Goal: Task Accomplishment & Management: Manage account settings

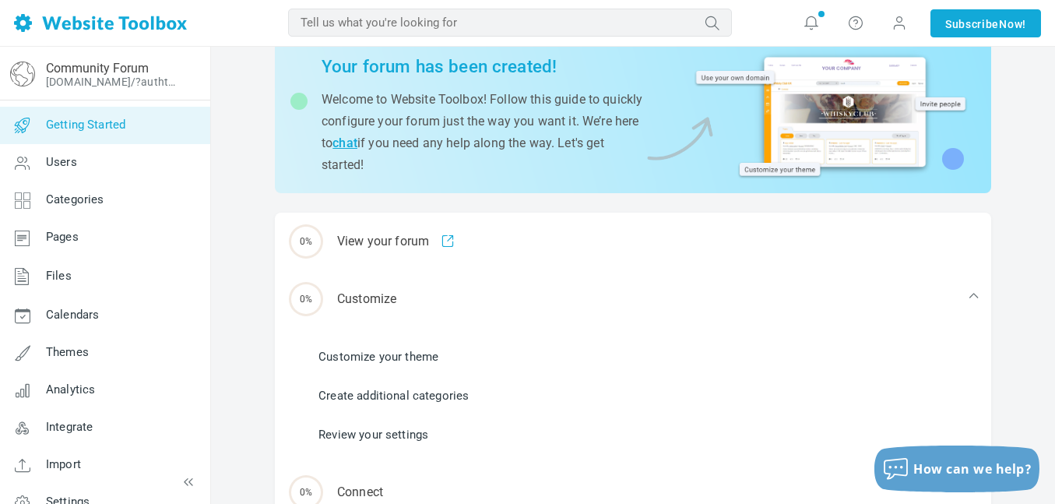
scroll to position [69, 0]
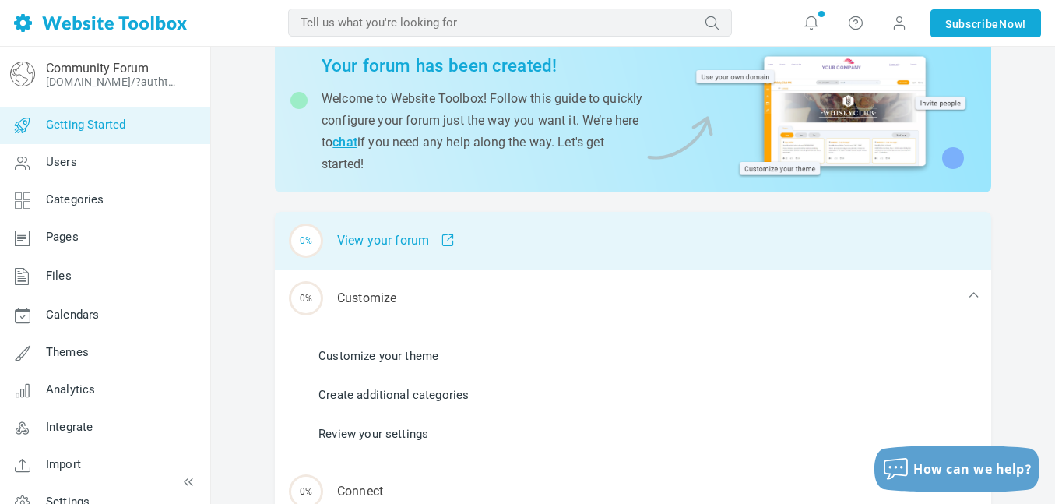
click at [475, 241] on div "0% View your forum" at bounding box center [633, 241] width 717 height 58
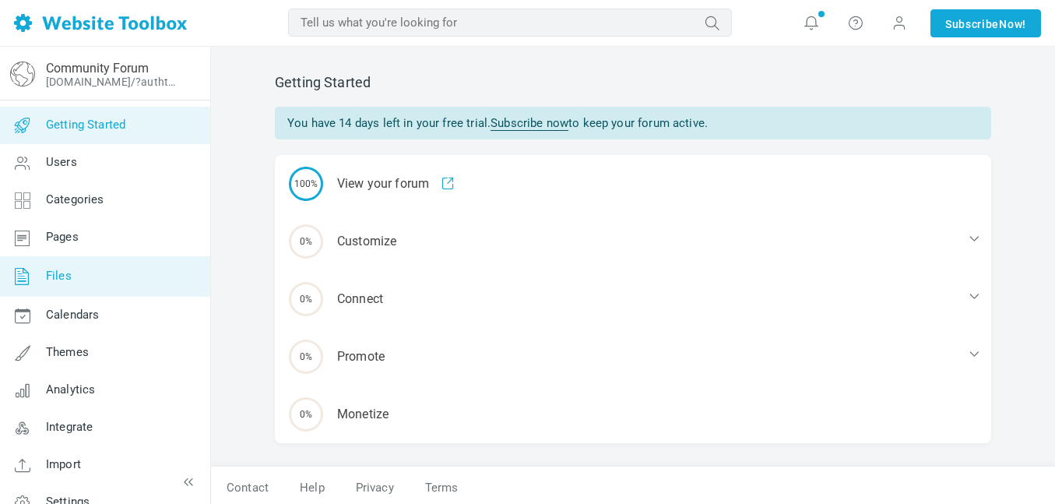
scroll to position [23, 0]
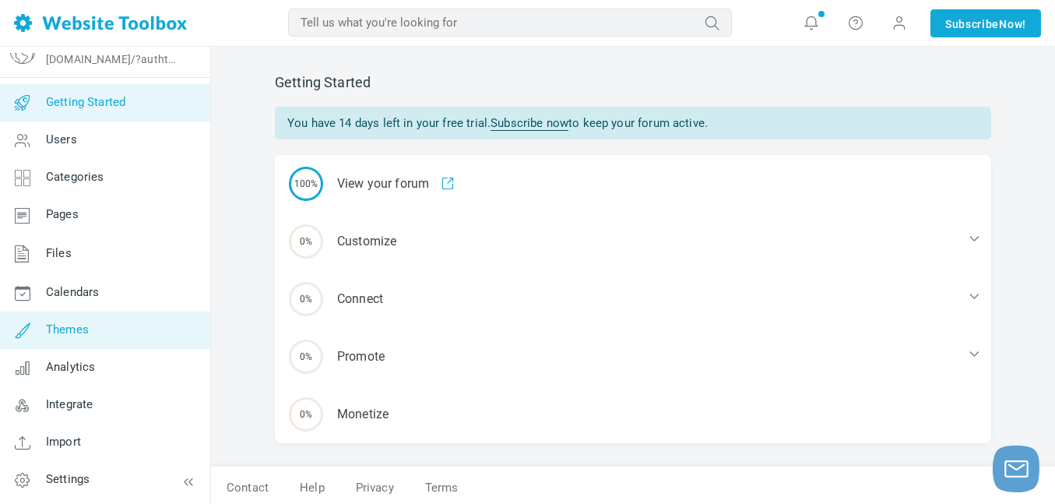
click at [154, 338] on link "Themes" at bounding box center [104, 330] width 211 height 37
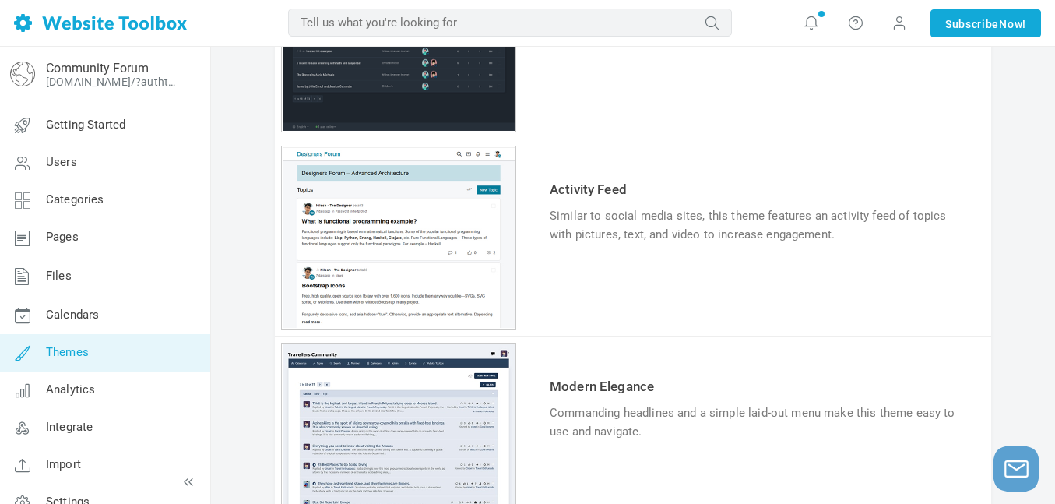
scroll to position [627, 0]
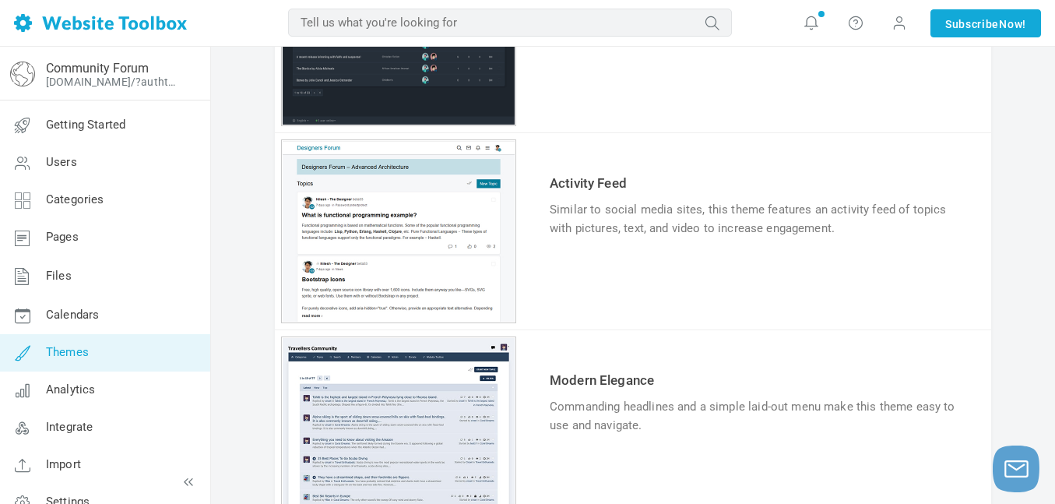
click at [403, 298] on div "1 2 3 4 5 6" at bounding box center [398, 231] width 235 height 184
click at [590, 276] on link "Try & Customize" at bounding box center [607, 276] width 114 height 25
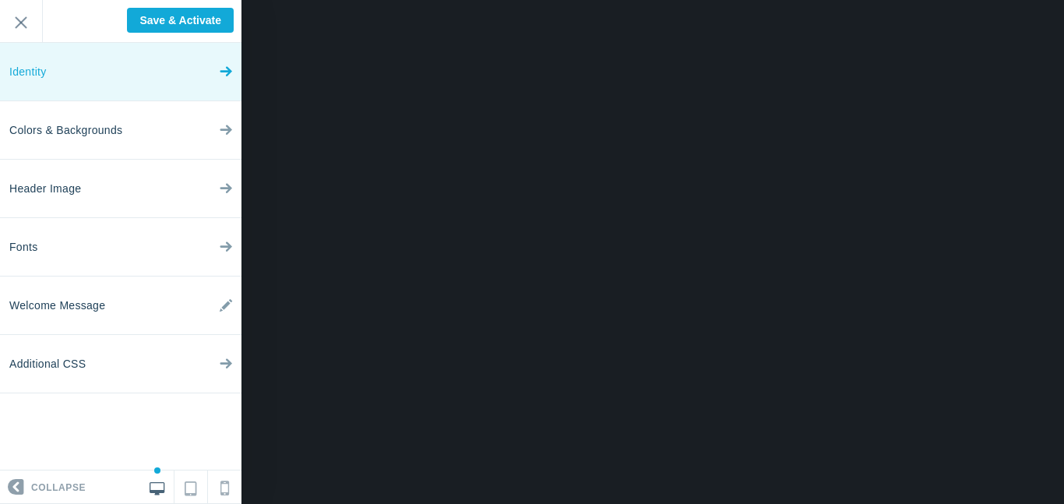
click at [191, 81] on link "Identity" at bounding box center [120, 72] width 241 height 58
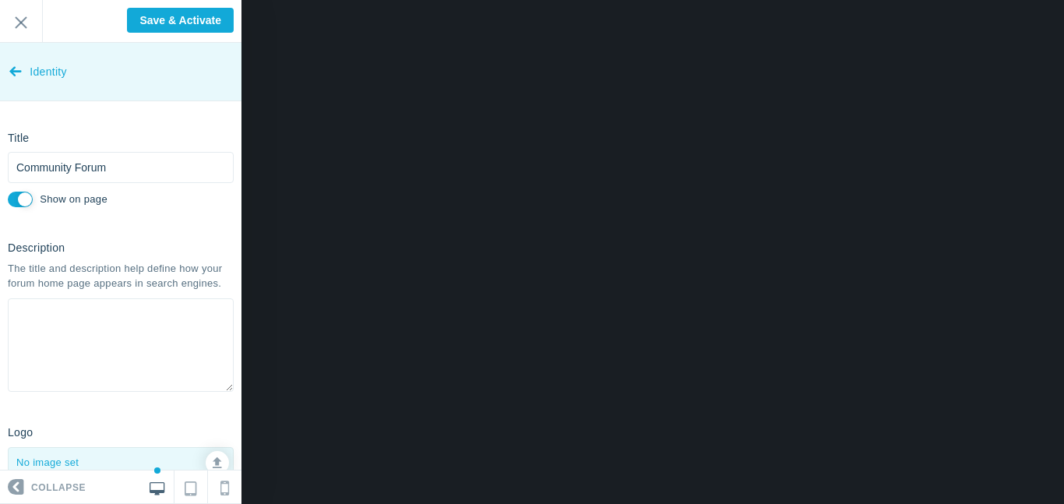
click at [64, 77] on span "Identity" at bounding box center [48, 72] width 37 height 58
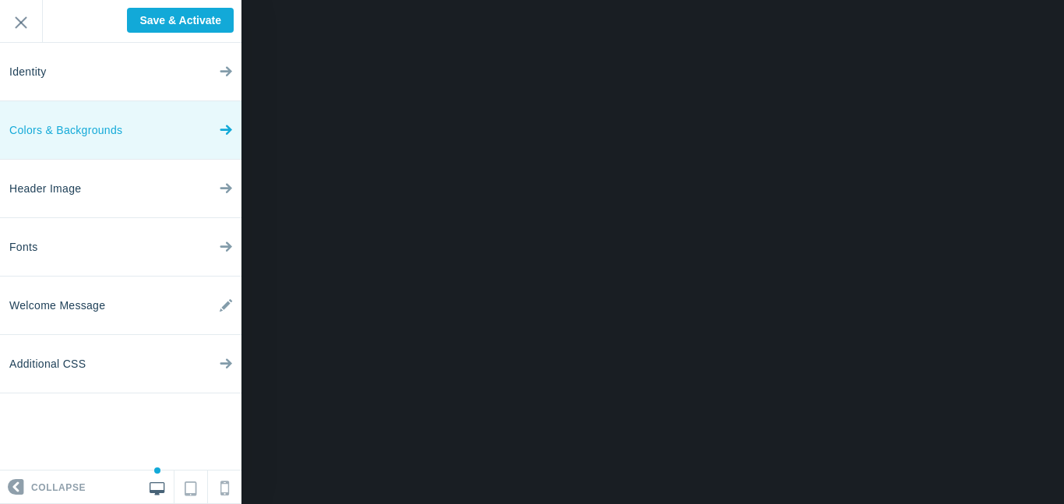
click at [133, 138] on link "Colors & Backgrounds" at bounding box center [120, 130] width 241 height 58
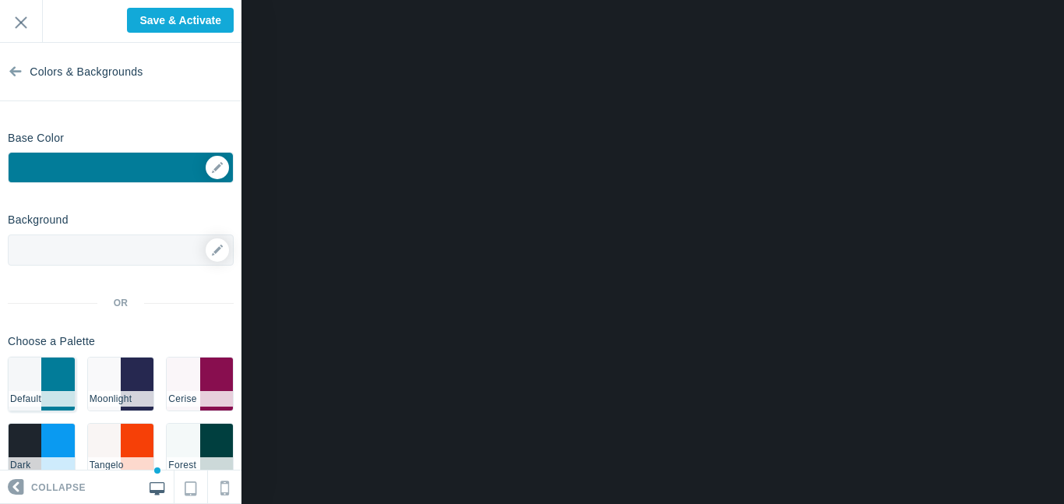
click at [41, 393] on li "Default" at bounding box center [42, 399] width 66 height 16
click at [133, 387] on li "#262850" at bounding box center [137, 383] width 33 height 53
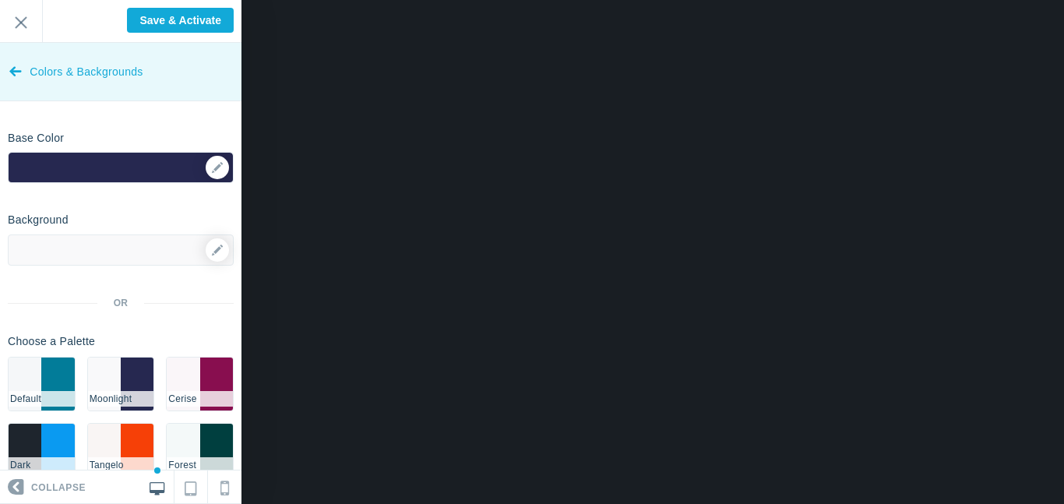
click at [21, 83] on icon at bounding box center [15, 68] width 12 height 58
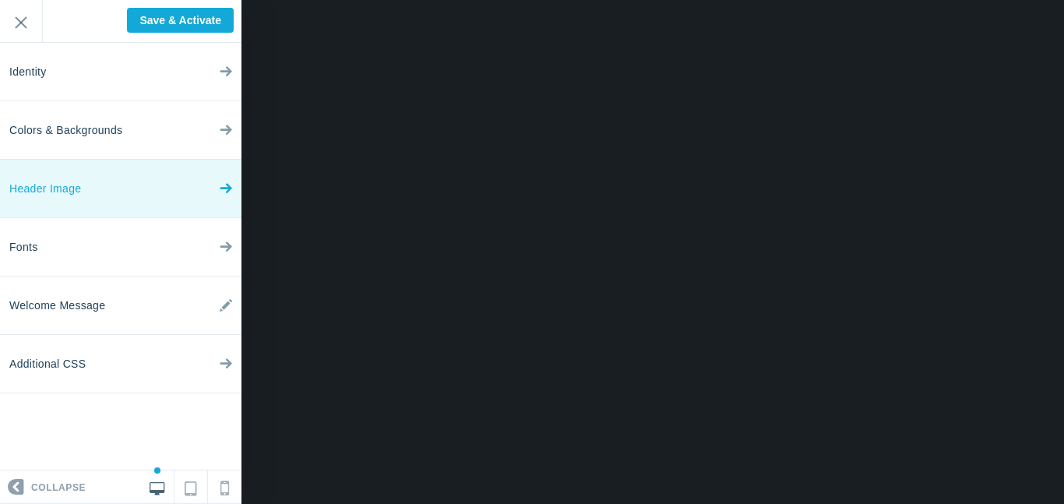
click at [127, 208] on link "Header Image" at bounding box center [120, 189] width 241 height 58
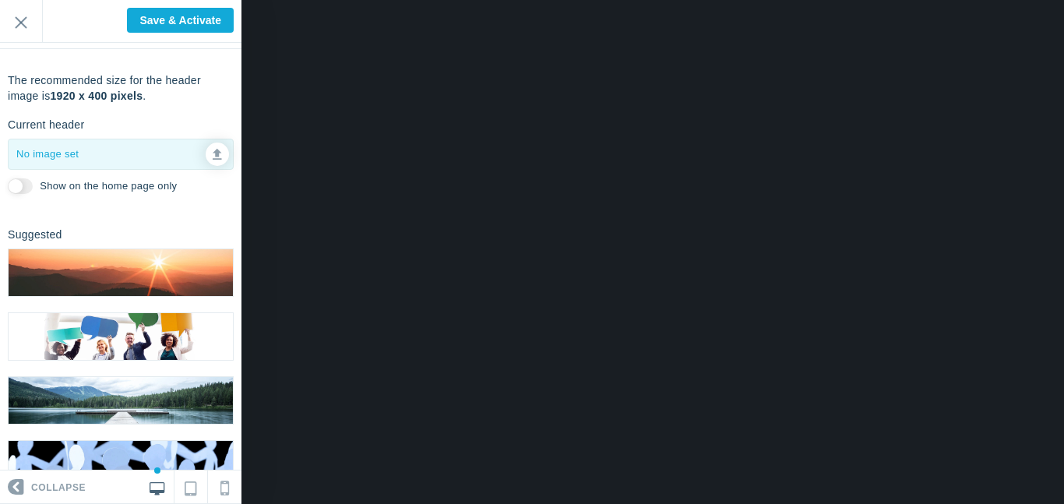
scroll to position [53, 0]
click at [79, 273] on img at bounding box center [121, 271] width 224 height 47
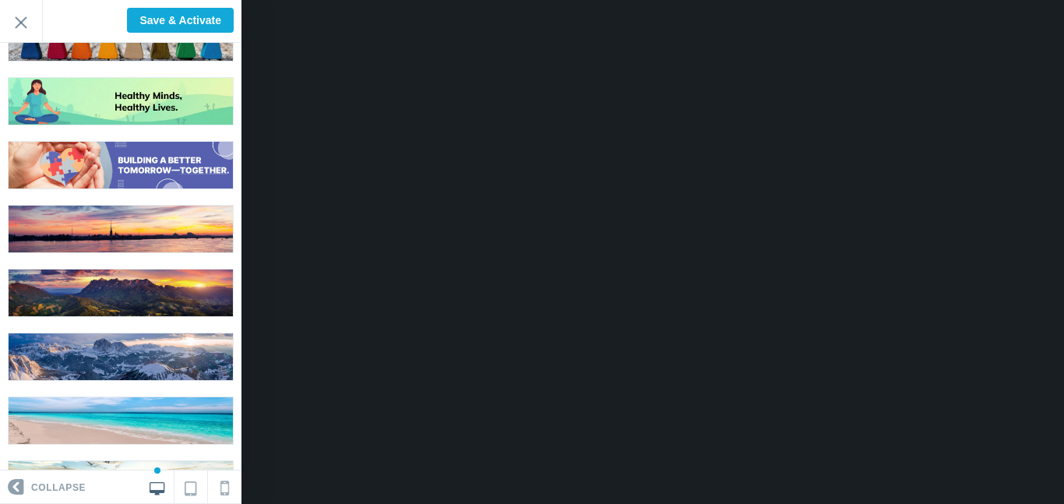
scroll to position [867, 0]
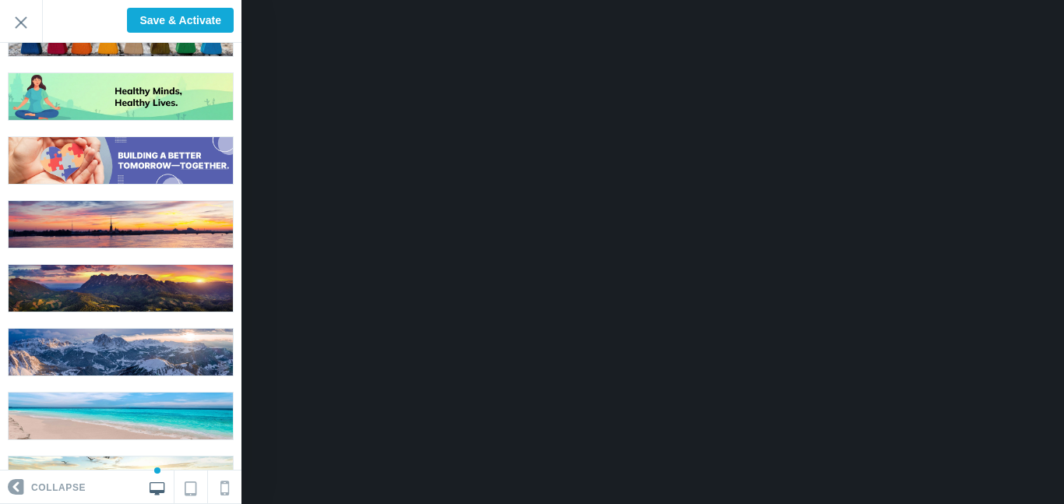
click at [98, 278] on img at bounding box center [121, 288] width 224 height 47
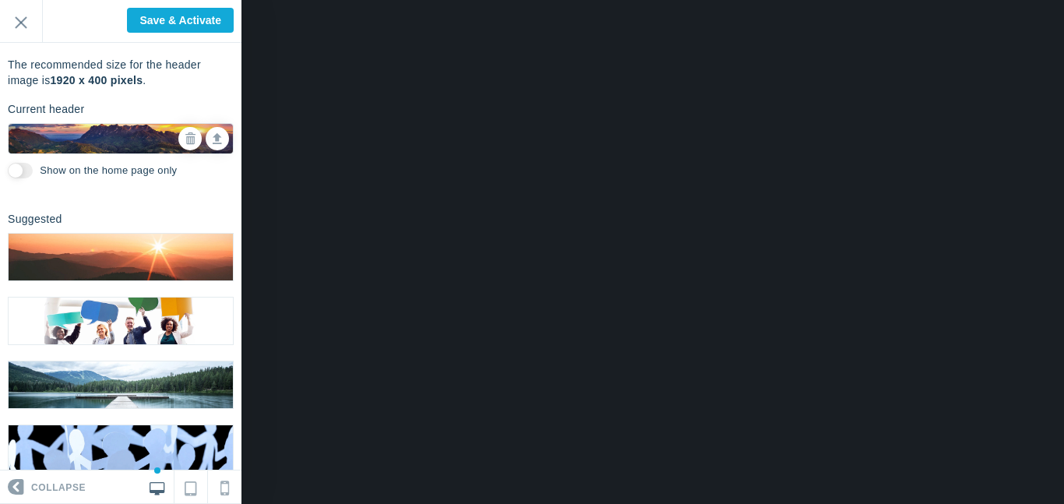
scroll to position [0, 0]
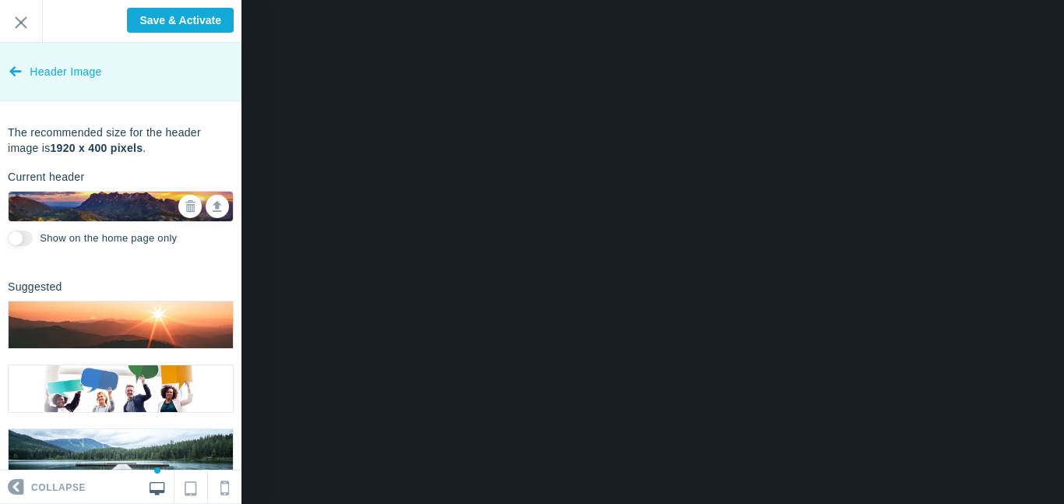
click at [19, 67] on icon at bounding box center [15, 68] width 12 height 58
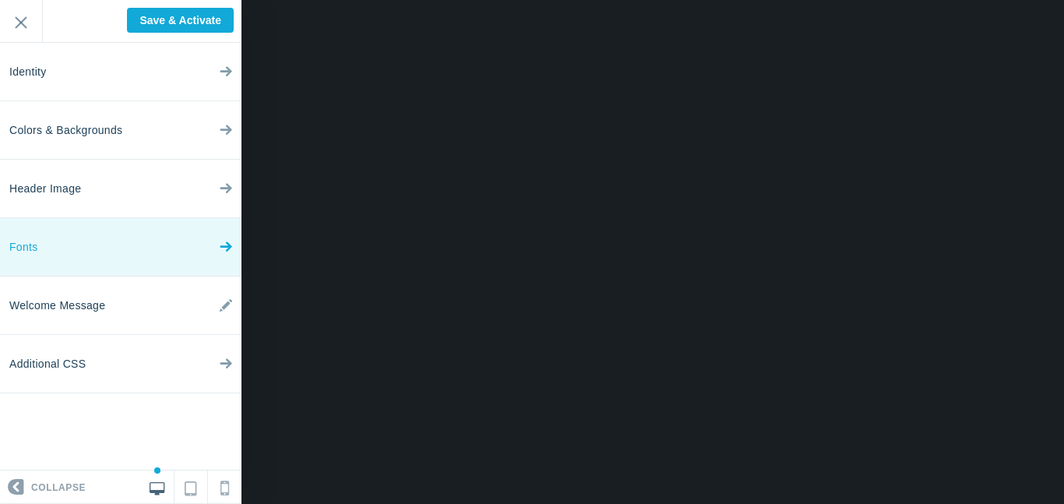
click at [178, 255] on link "Fonts" at bounding box center [120, 247] width 241 height 58
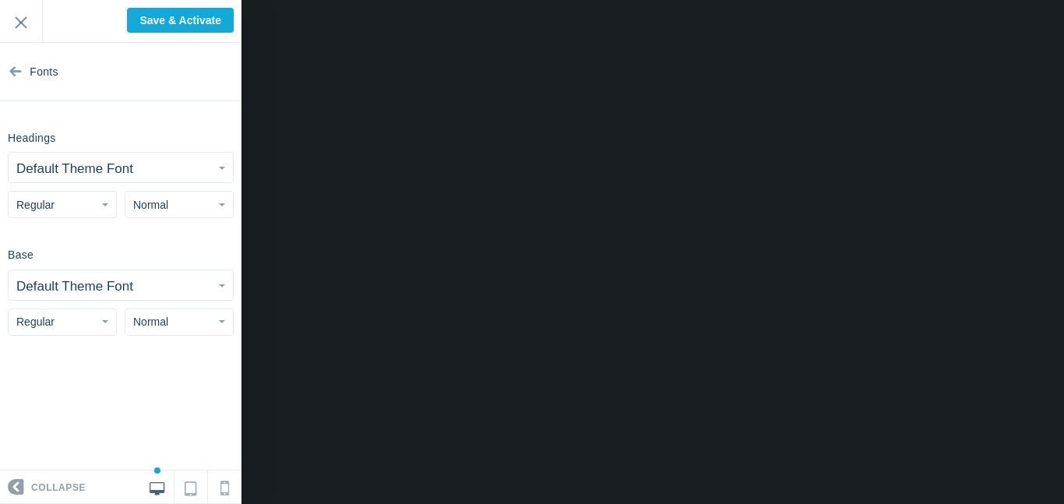
click at [83, 174] on small "Default Theme Font" at bounding box center [74, 168] width 117 height 15
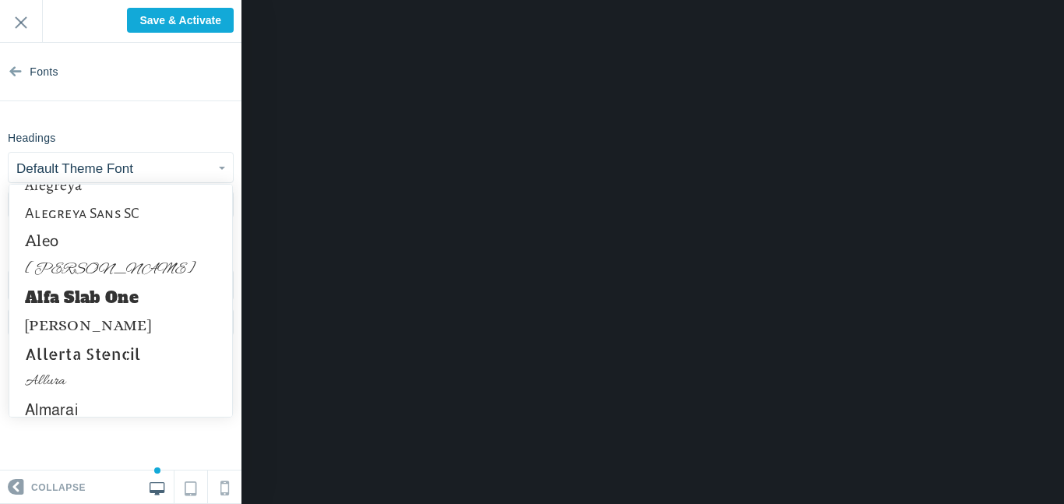
scroll to position [382, 0]
click at [108, 329] on link "Alice" at bounding box center [120, 325] width 223 height 28
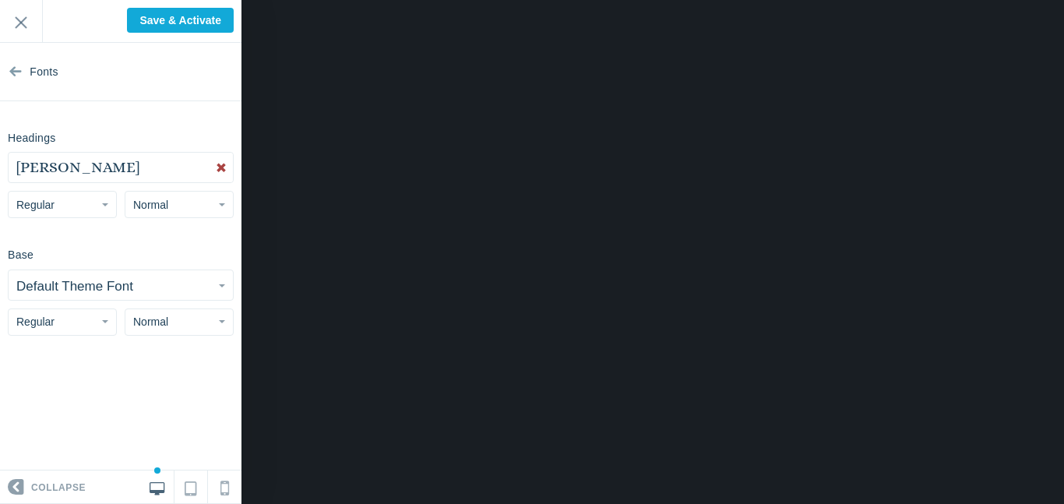
click at [102, 215] on button "Regular" at bounding box center [62, 204] width 109 height 27
click at [89, 265] on link "Italic" at bounding box center [62, 266] width 107 height 28
click at [158, 211] on button "Normal" at bounding box center [179, 204] width 109 height 27
click at [174, 241] on link "Small" at bounding box center [178, 238] width 107 height 28
click at [170, 209] on button "Small" at bounding box center [179, 204] width 109 height 27
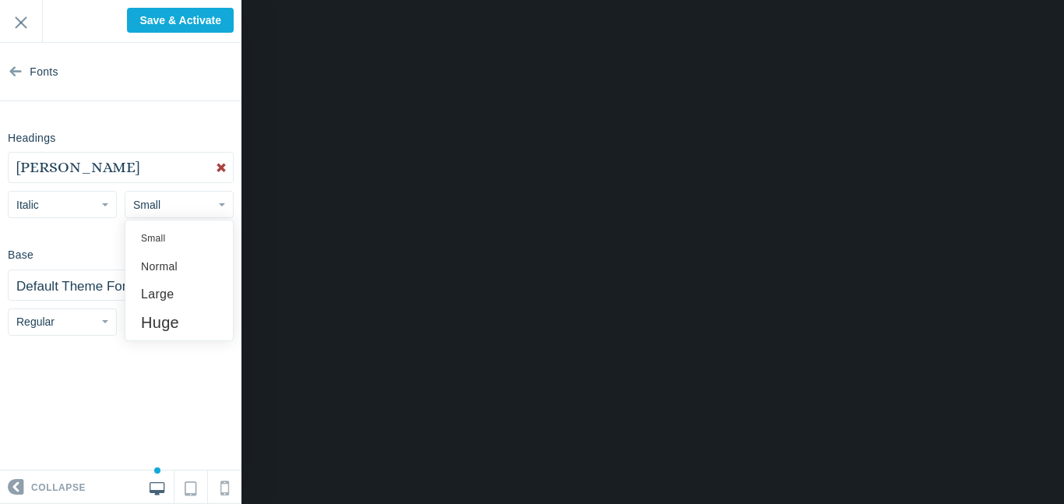
click at [183, 204] on button "Small" at bounding box center [179, 204] width 109 height 27
click at [186, 212] on button "Small" at bounding box center [179, 204] width 109 height 27
click at [176, 262] on link "Normal" at bounding box center [178, 266] width 107 height 28
click at [164, 284] on button "Default Theme Font" at bounding box center [121, 285] width 224 height 30
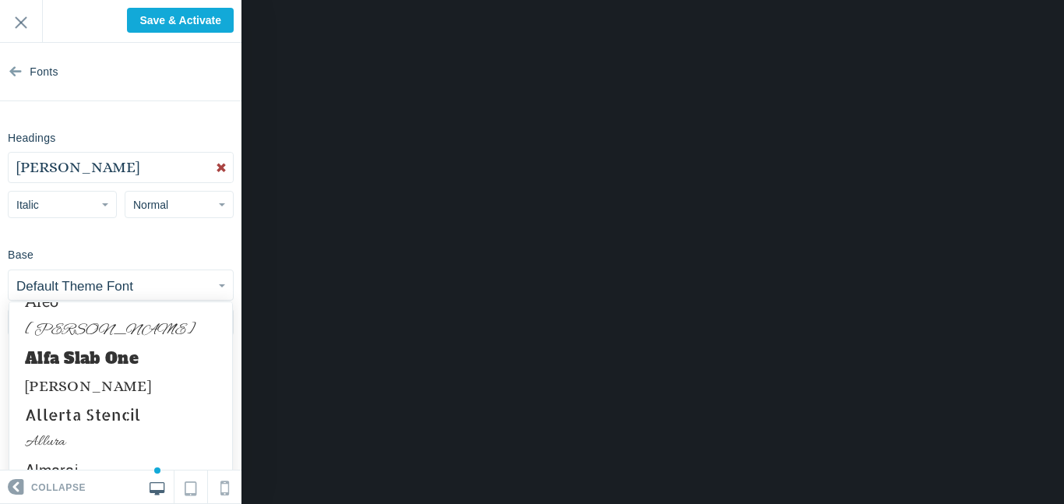
scroll to position [446, 0]
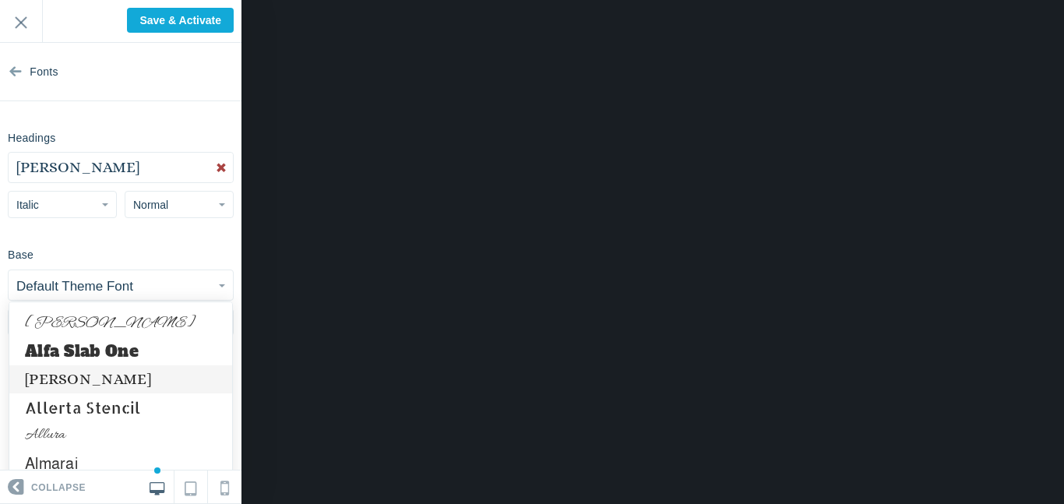
click at [89, 381] on link "Alice" at bounding box center [120, 379] width 223 height 28
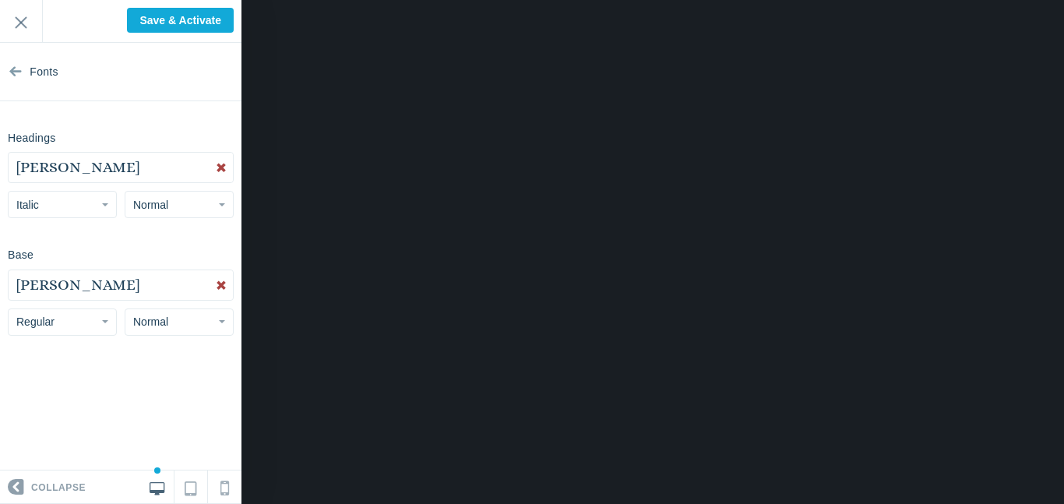
click at [78, 329] on button "Regular" at bounding box center [62, 321] width 109 height 27
click at [73, 379] on link "Italic" at bounding box center [62, 384] width 107 height 28
click at [160, 326] on span "Normal" at bounding box center [150, 321] width 35 height 12
click at [178, 383] on link "Normal" at bounding box center [178, 384] width 107 height 28
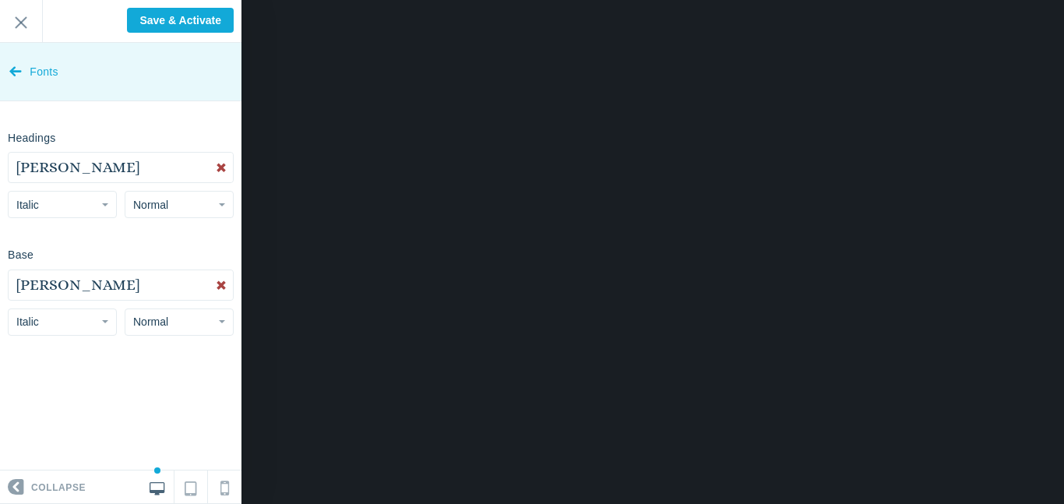
click at [43, 73] on span "Fonts" at bounding box center [44, 72] width 29 height 58
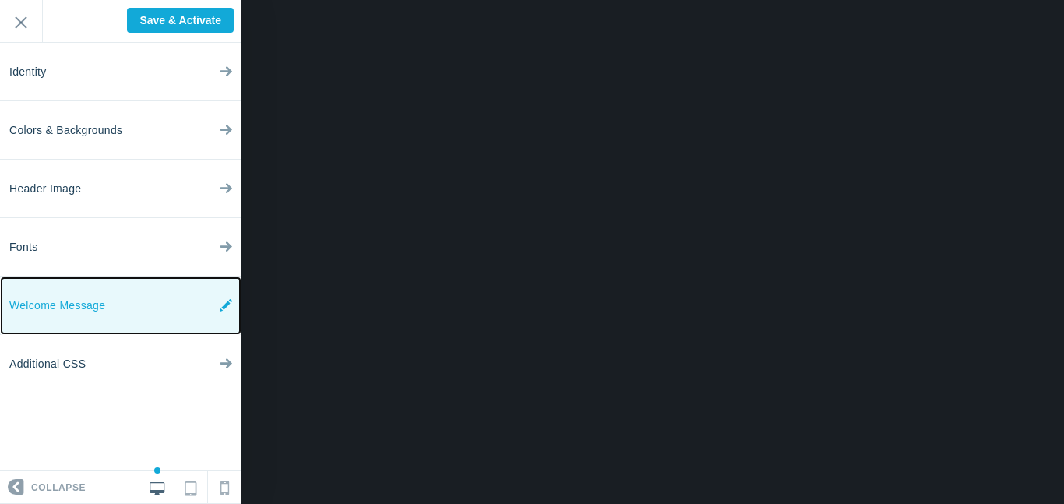
click at [118, 318] on link "Welcome Message" at bounding box center [120, 305] width 241 height 58
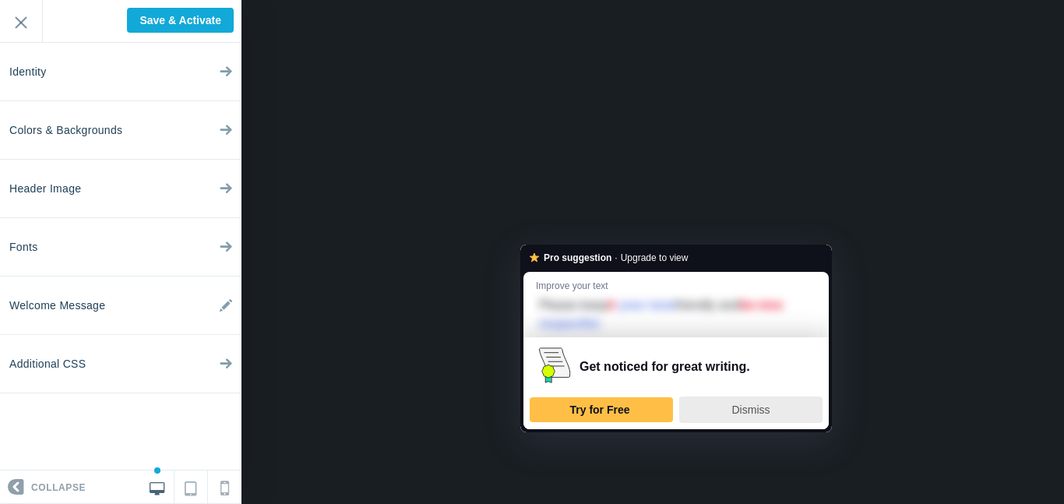
click at [732, 412] on span "Dismiss" at bounding box center [751, 409] width 38 height 12
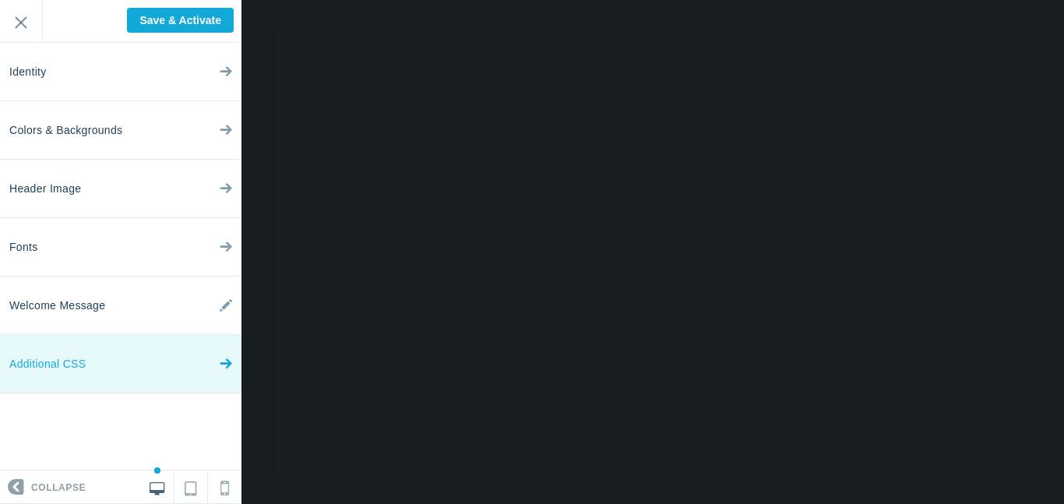
click at [182, 355] on link "Additional CSS" at bounding box center [120, 364] width 241 height 58
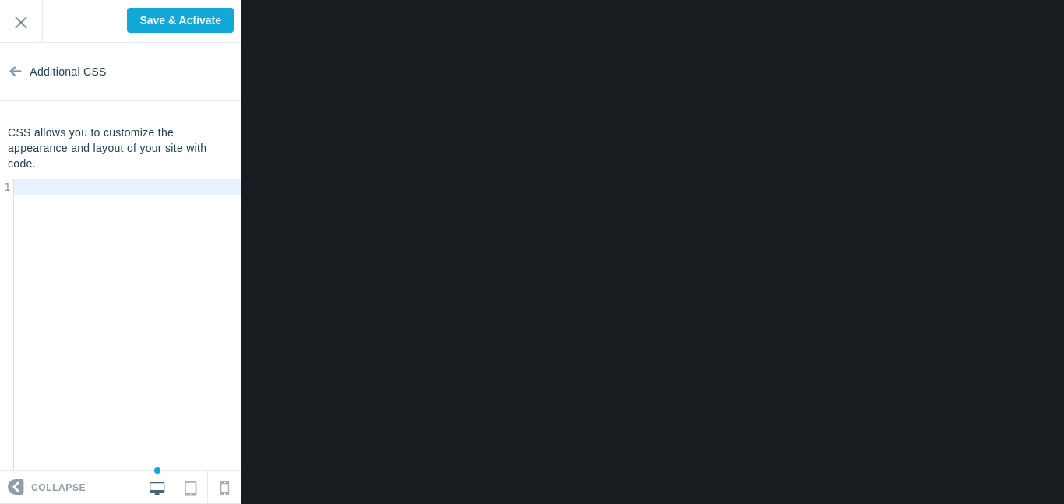
click at [130, 227] on div "​ x 1 ​" at bounding box center [132, 336] width 265 height 315
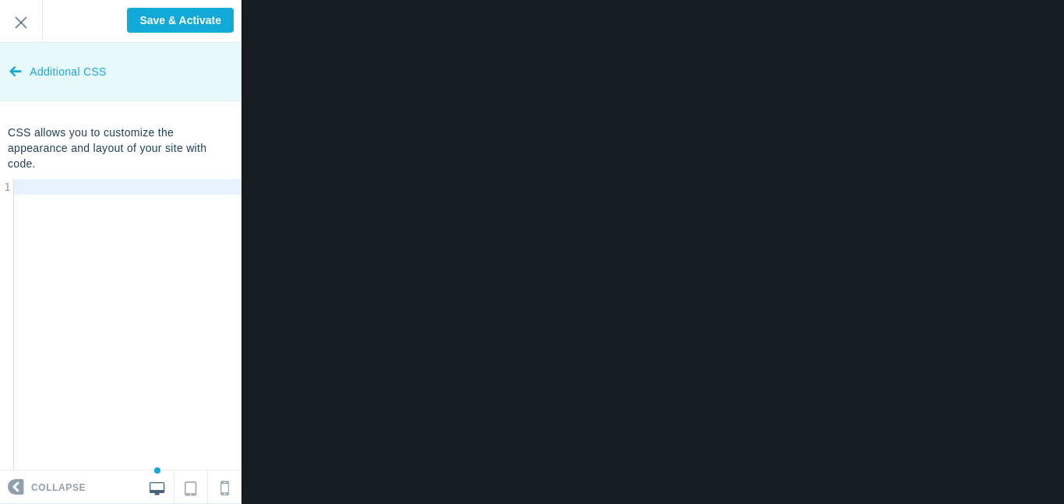
click at [50, 65] on span "Additional CSS" at bounding box center [68, 72] width 76 height 58
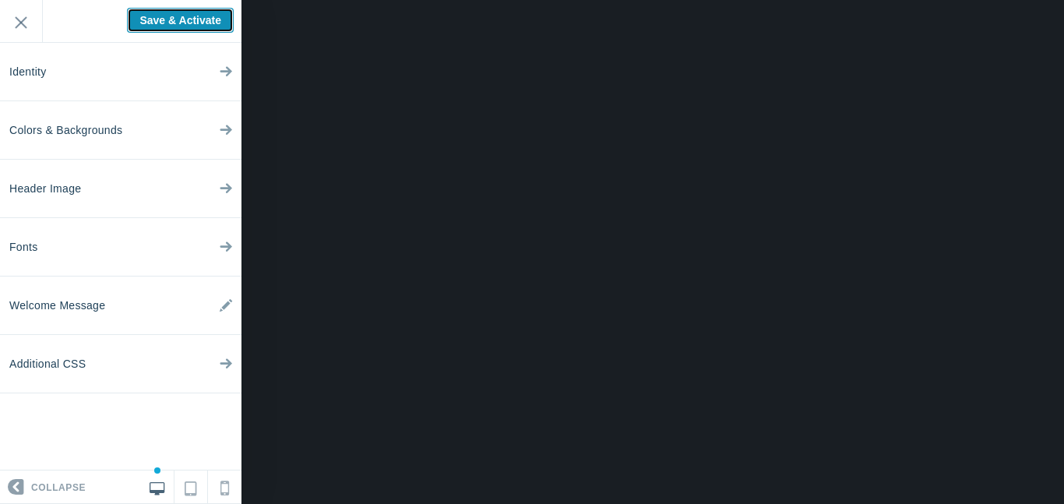
click at [130, 27] on input "Save & Activate" at bounding box center [180, 20] width 107 height 25
type input "Saving..."
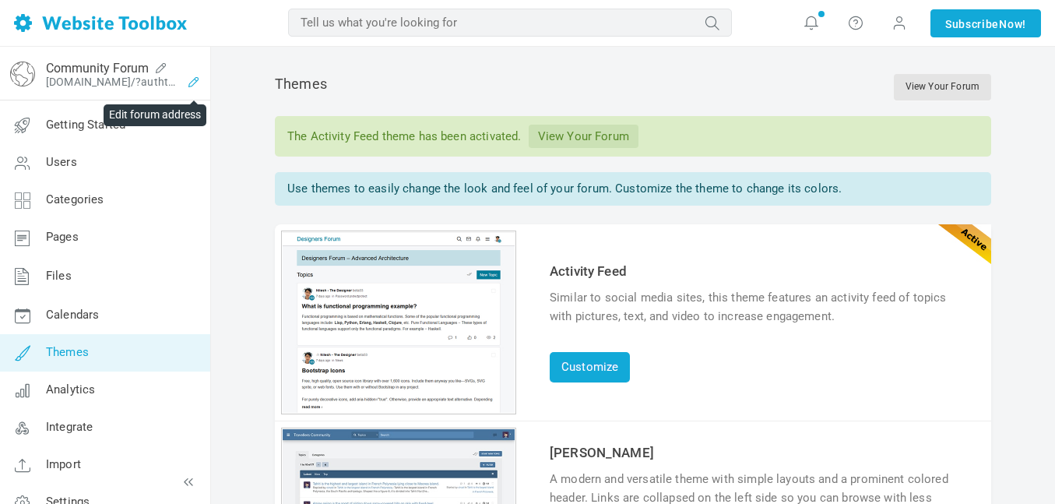
click at [188, 79] on icon at bounding box center [193, 82] width 25 height 12
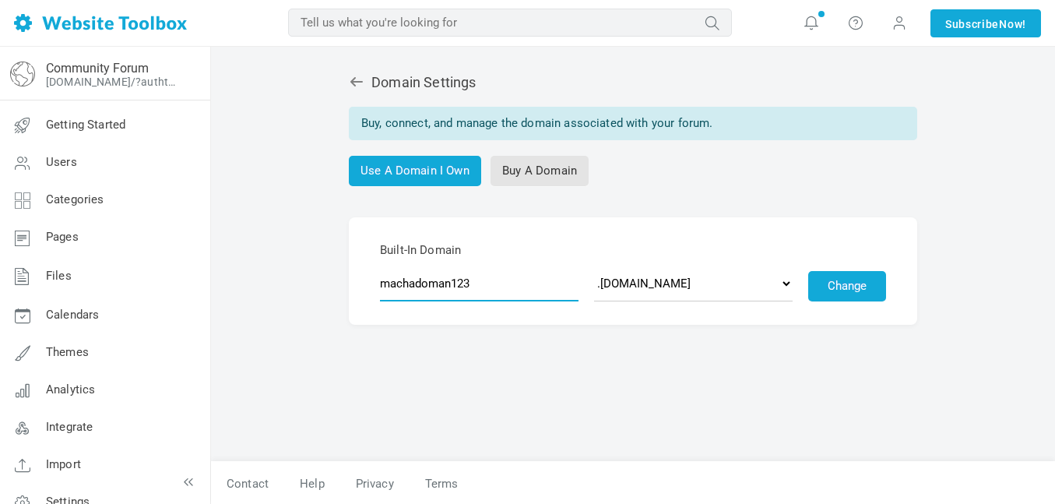
drag, startPoint x: 519, startPoint y: 277, endPoint x: 346, endPoint y: 288, distance: 173.3
click at [346, 288] on div "Built-In Domain machadoman123 .[DOMAIN_NAME] .[DOMAIN_NAME] .[DOMAIN_NAME] .[DO…" at bounding box center [633, 270] width 717 height 107
type input "Sports"
click at [734, 276] on select ".discussion.community .community.chat .forumchitchat.com .discussioncommunity.c…" at bounding box center [693, 284] width 199 height 36
select select "[DOMAIN_NAME]"
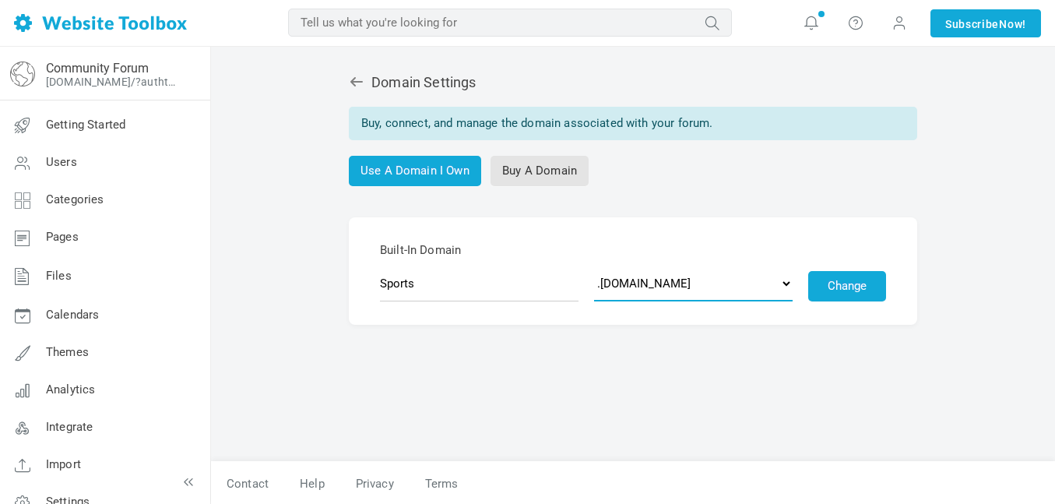
click at [594, 266] on select ".discussion.community .community.chat .forumchitchat.com .discussioncommunity.c…" at bounding box center [693, 284] width 199 height 36
click at [840, 284] on button "Change" at bounding box center [847, 286] width 78 height 30
type input "sports"
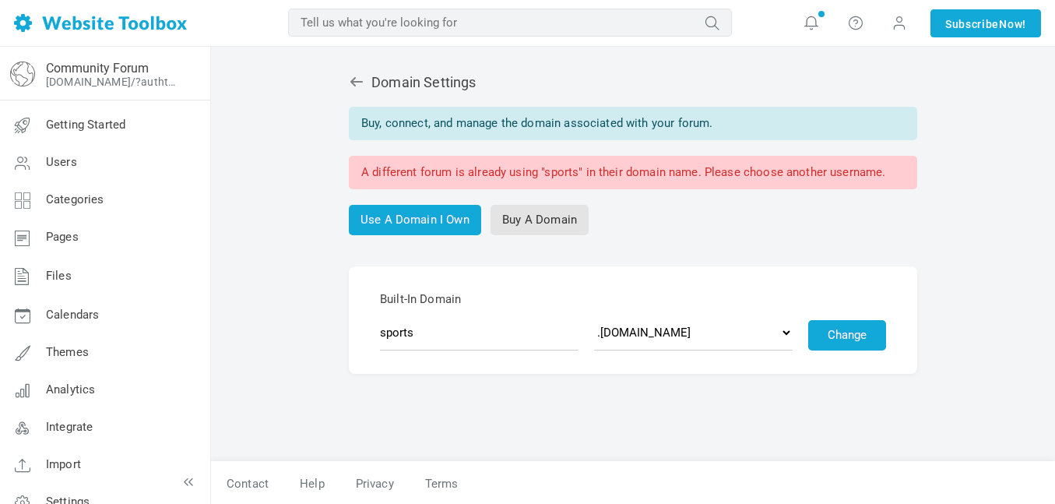
select select "[DOMAIN_NAME]"
click at [454, 336] on input "sports" at bounding box center [479, 333] width 199 height 36
click at [879, 334] on button "Change" at bounding box center [847, 335] width 78 height 30
type input "sportsnews"
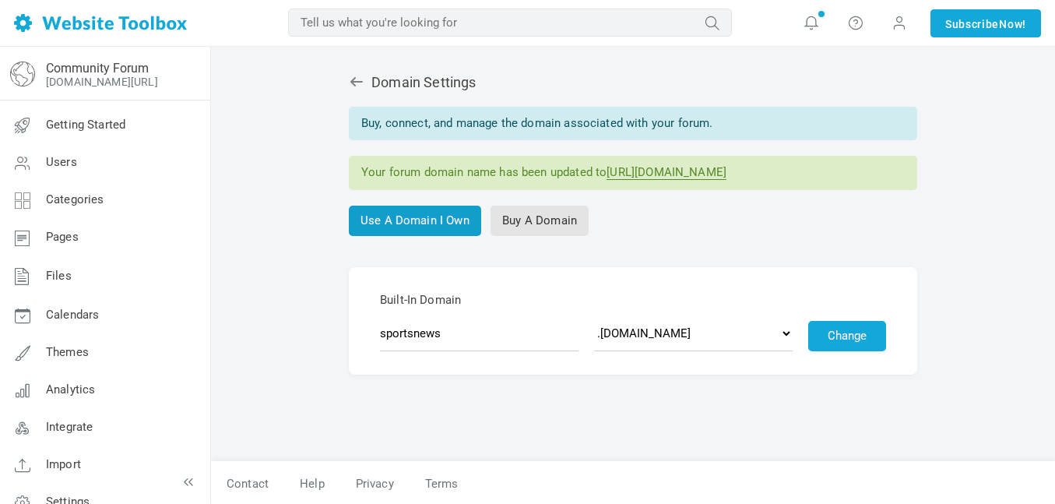
click at [443, 215] on link "Use A Domain I Own" at bounding box center [415, 221] width 132 height 30
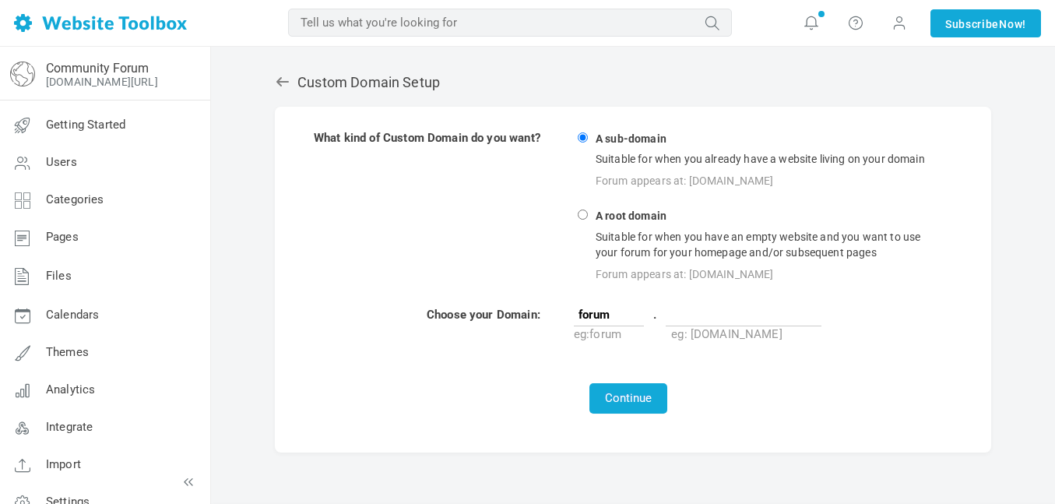
click at [734, 318] on input "text" at bounding box center [744, 314] width 156 height 23
click at [602, 314] on input "forum" at bounding box center [609, 314] width 70 height 23
click at [618, 318] on input "forum" at bounding box center [609, 314] width 70 height 23
type input "f"
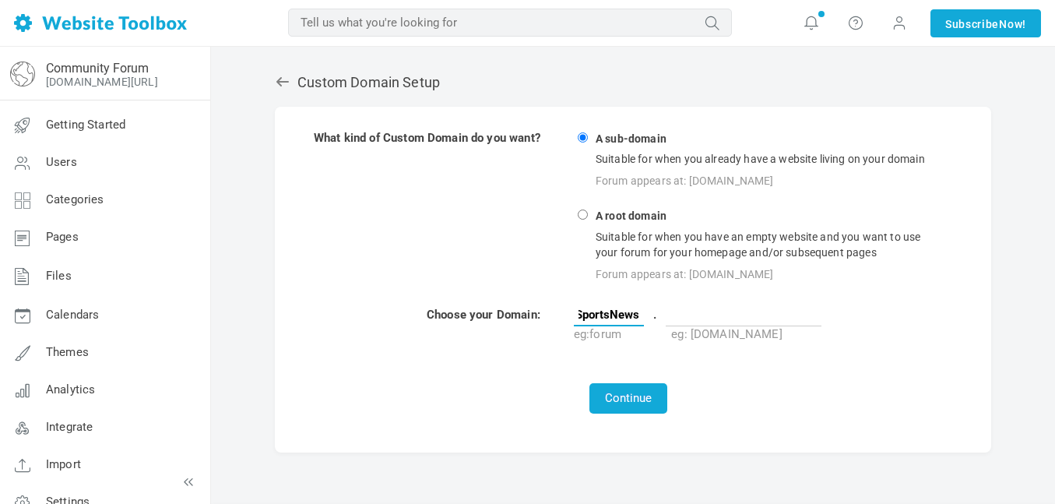
type input "SportsNews"
click at [737, 320] on input "text" at bounding box center [744, 314] width 156 height 23
type input "SportsNews.com"
click at [652, 406] on button "Continue" at bounding box center [629, 398] width 78 height 30
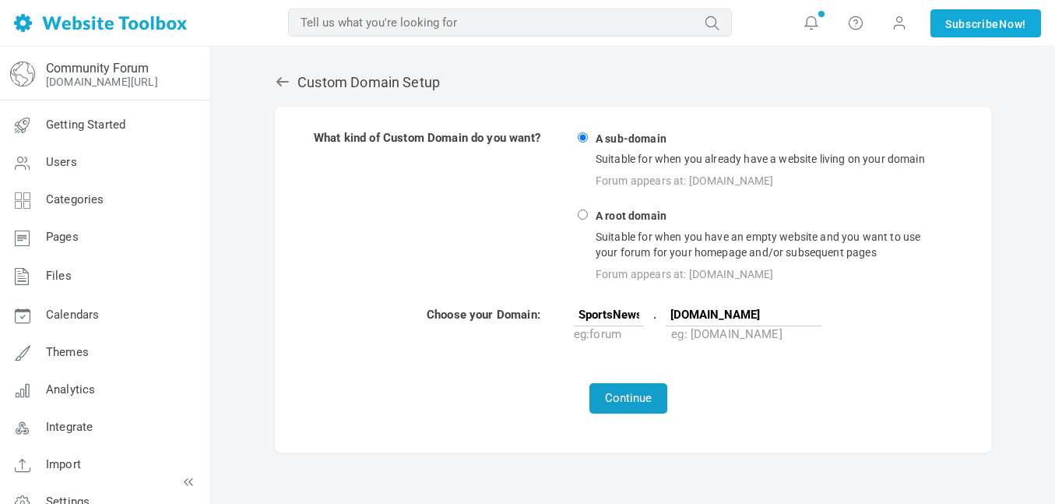
click at [647, 400] on button "Continue" at bounding box center [629, 398] width 78 height 30
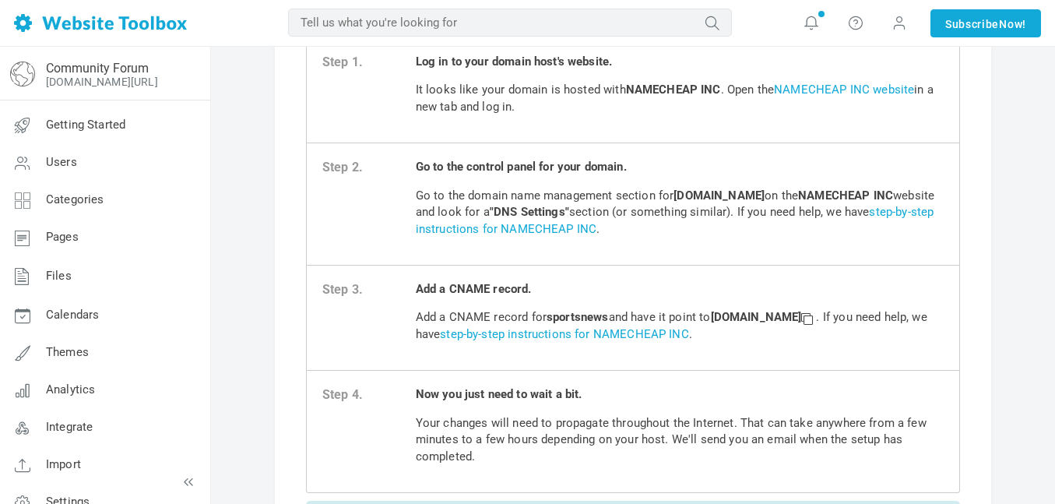
scroll to position [365, 0]
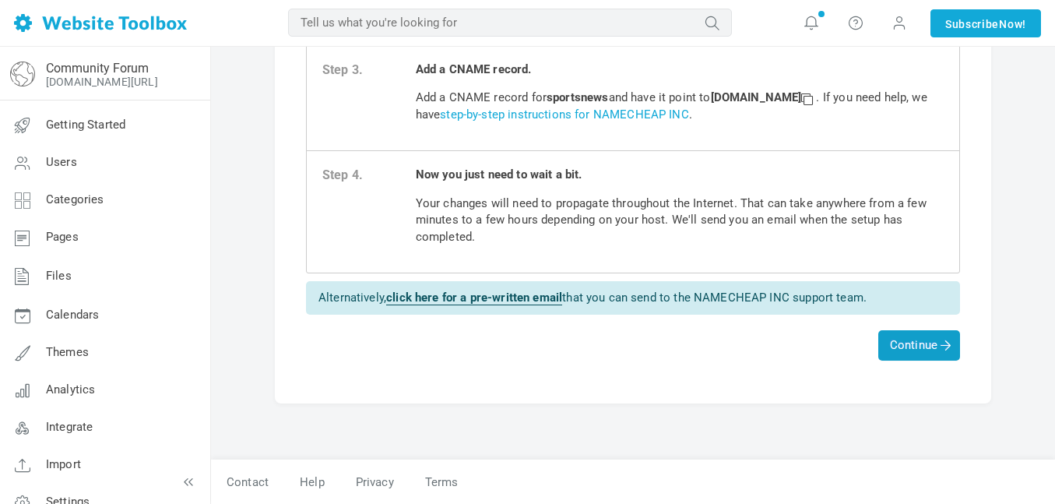
click at [881, 347] on span "Continue" at bounding box center [920, 345] width 82 height 30
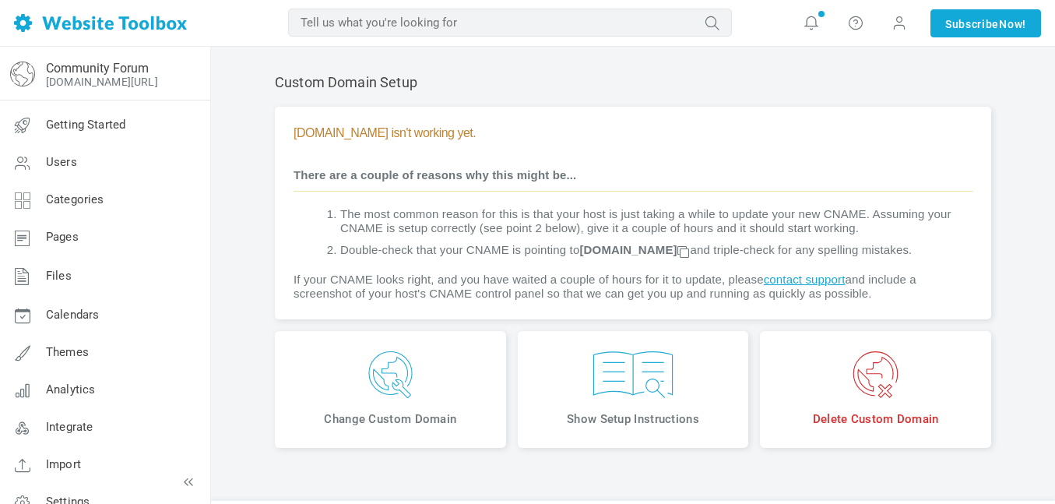
click at [520, 132] on h4 "[DOMAIN_NAME] isn't working yet." at bounding box center [633, 132] width 679 height 15
click at [517, 134] on h4 "sportsnews.sportsnews.com isn't working yet." at bounding box center [633, 132] width 679 height 15
click at [475, 131] on h4 "sportsnews.sportsnews.com isn't working yet." at bounding box center [633, 132] width 679 height 15
click at [451, 398] on img at bounding box center [391, 374] width 208 height 47
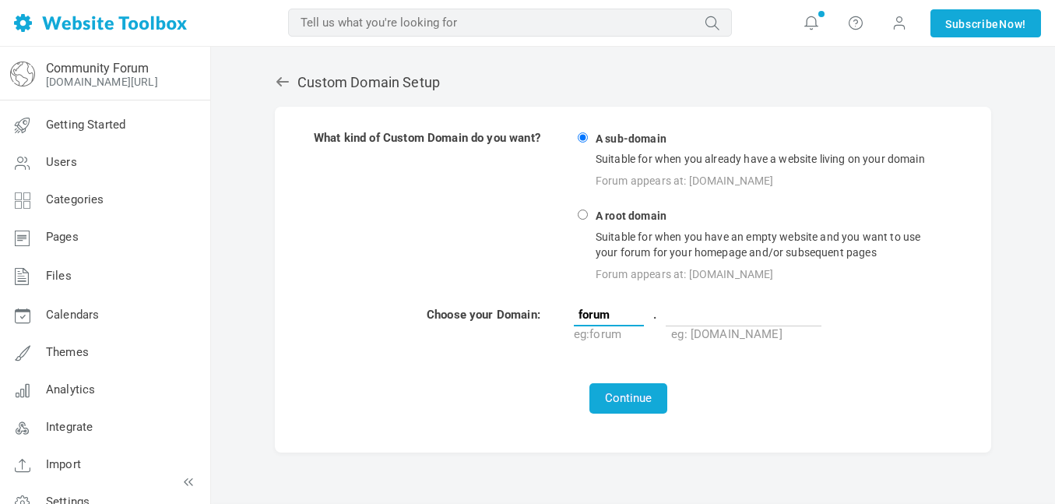
click at [630, 312] on input "forum" at bounding box center [609, 314] width 70 height 23
type input "f"
type input "Sports"
click at [741, 306] on input "text" at bounding box center [744, 314] width 156 height 23
type input "[DOMAIN_NAME]"
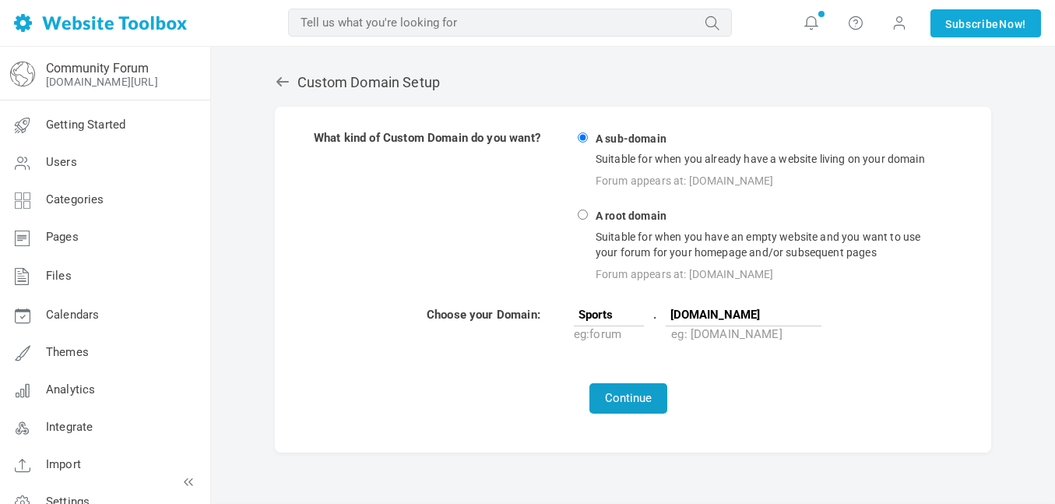
click at [643, 393] on button "Continue" at bounding box center [629, 398] width 78 height 30
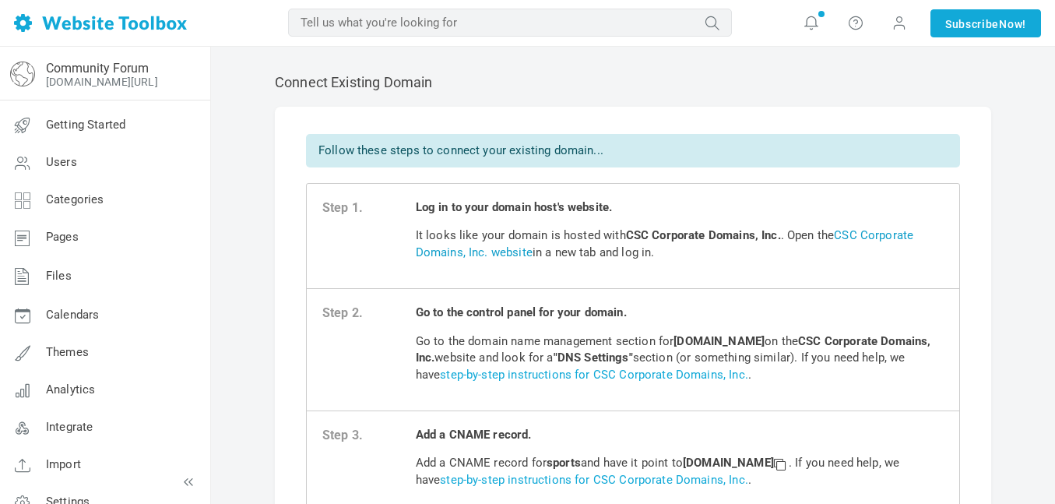
click at [516, 252] on link "CSC Corporate Domains, Inc. website" at bounding box center [665, 243] width 498 height 30
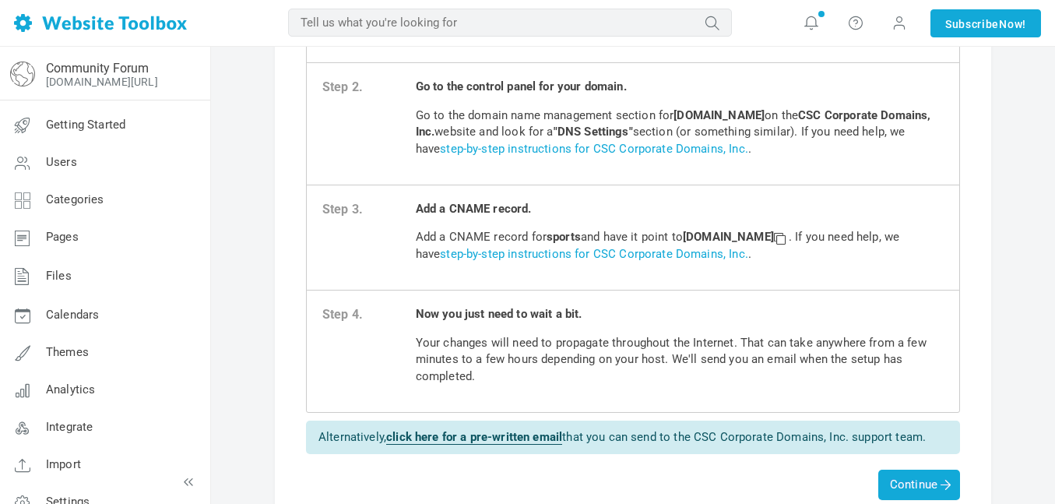
scroll to position [365, 0]
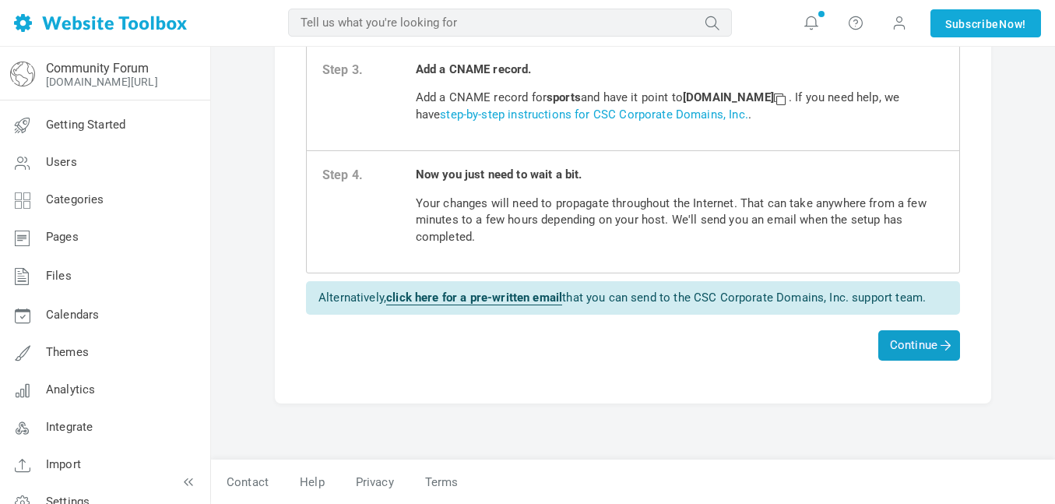
click at [919, 344] on span "Continue" at bounding box center [919, 345] width 58 height 14
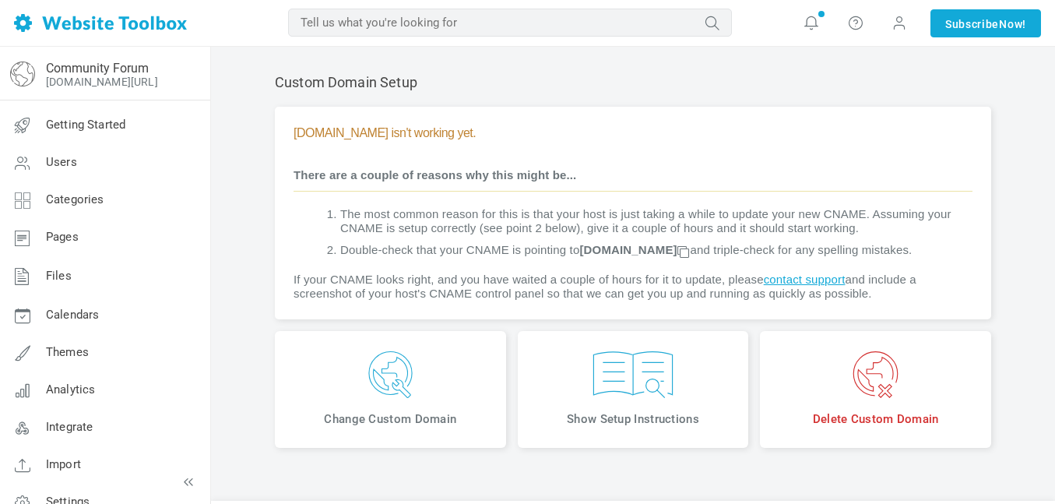
click at [789, 448] on span "Delete Custom Domain" at bounding box center [875, 389] width 231 height 117
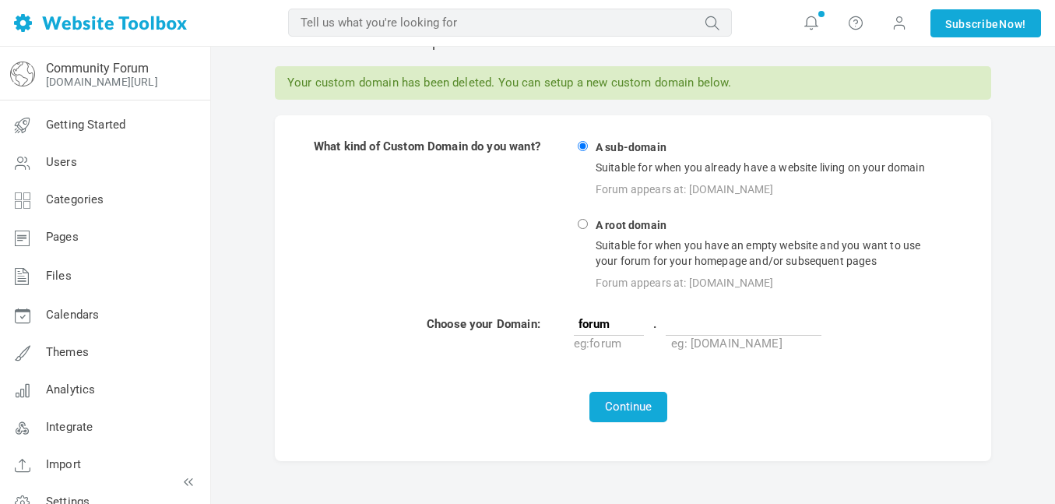
scroll to position [44, 0]
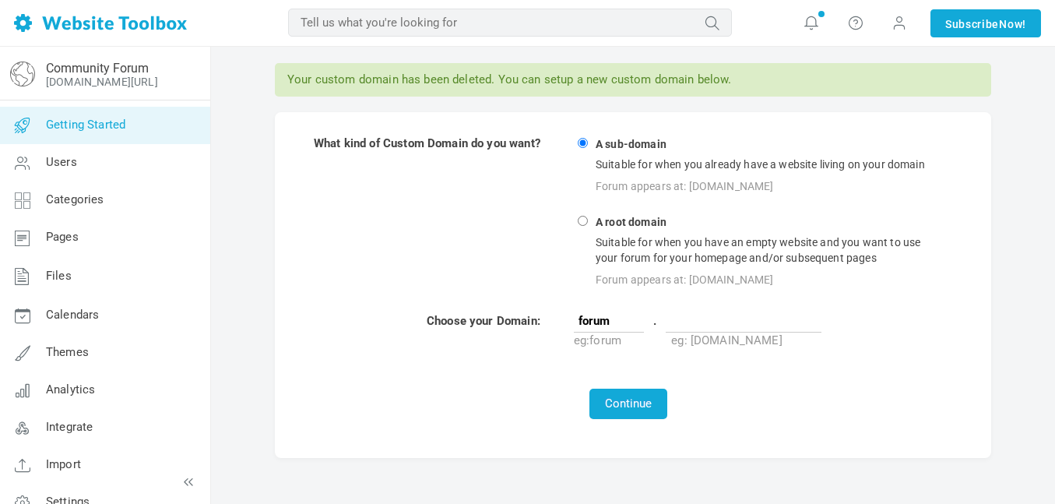
click at [155, 134] on link "Getting Started" at bounding box center [104, 125] width 211 height 37
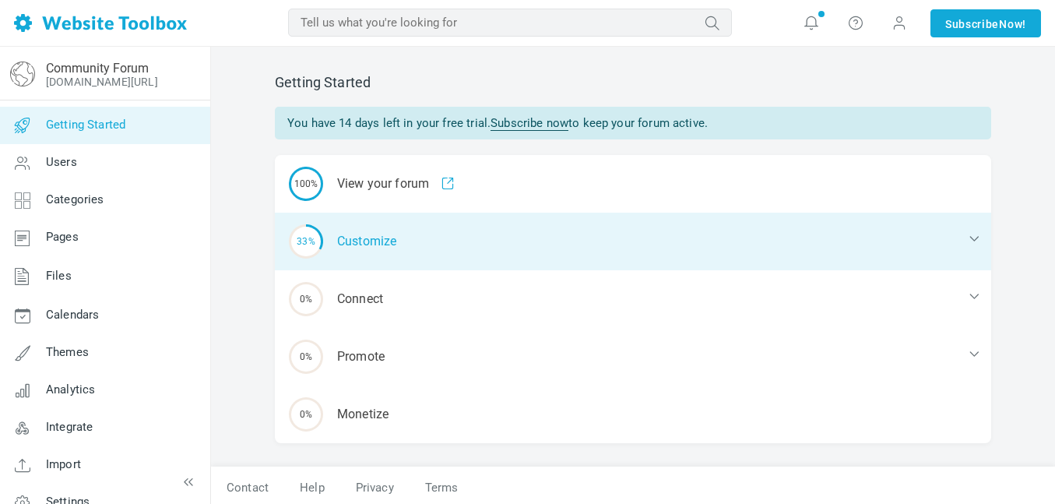
click at [428, 238] on div "33% Customize" at bounding box center [633, 242] width 717 height 58
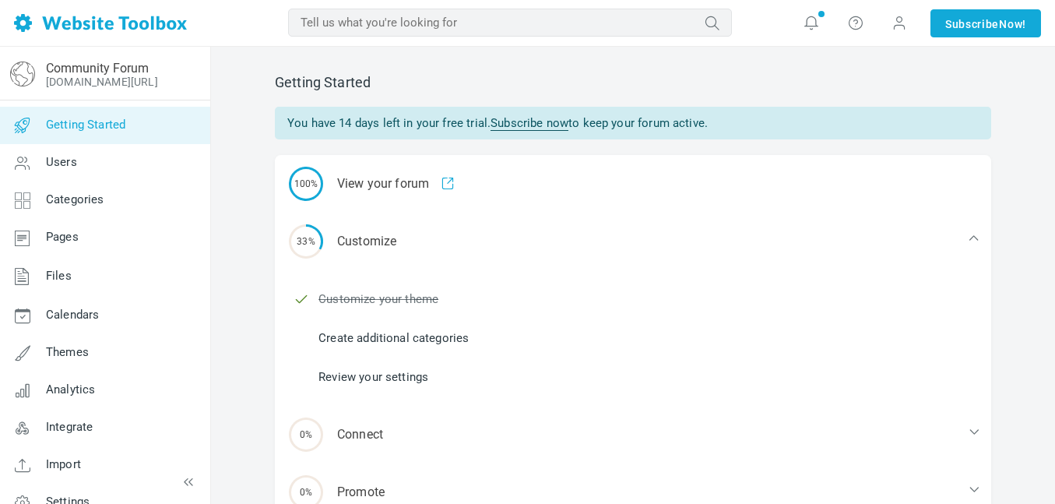
click at [433, 337] on link "Create additional categories" at bounding box center [394, 337] width 150 height 17
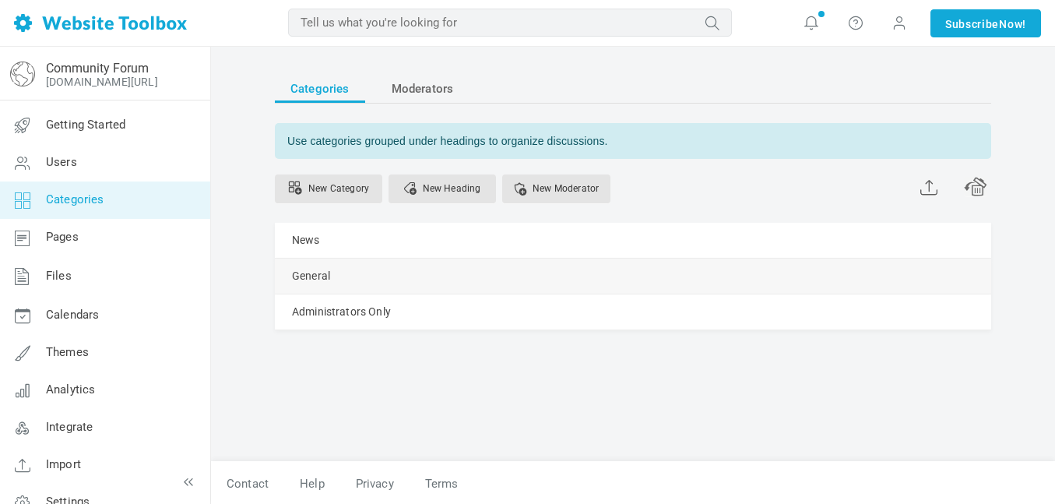
click at [0, 0] on link "Manage" at bounding box center [0, 0] width 0 height 0
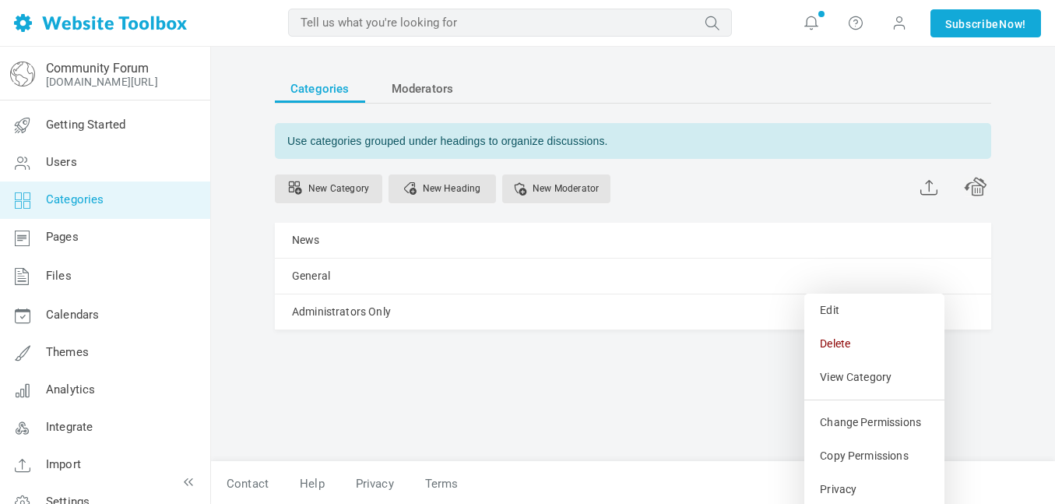
click at [849, 335] on link "Delete" at bounding box center [875, 343] width 140 height 33
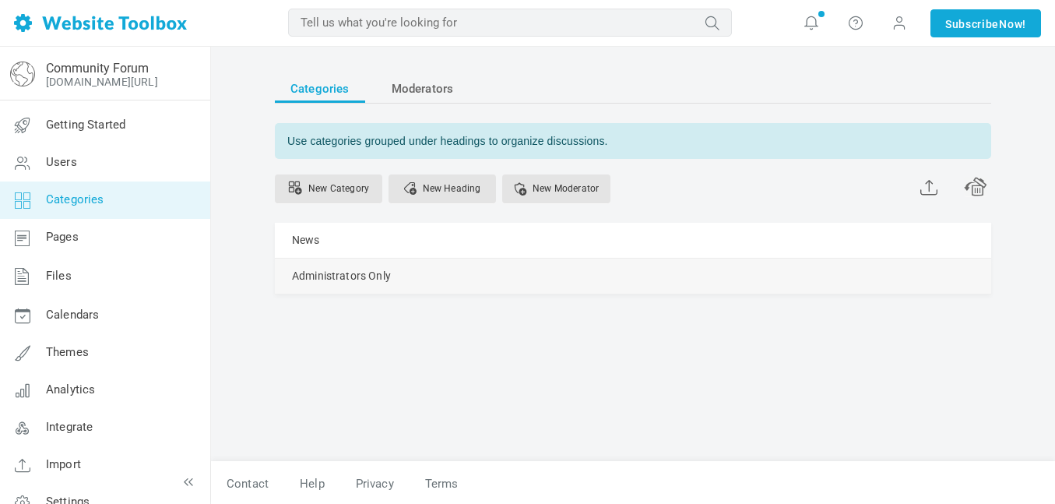
click at [0, 0] on span at bounding box center [0, 0] width 0 height 0
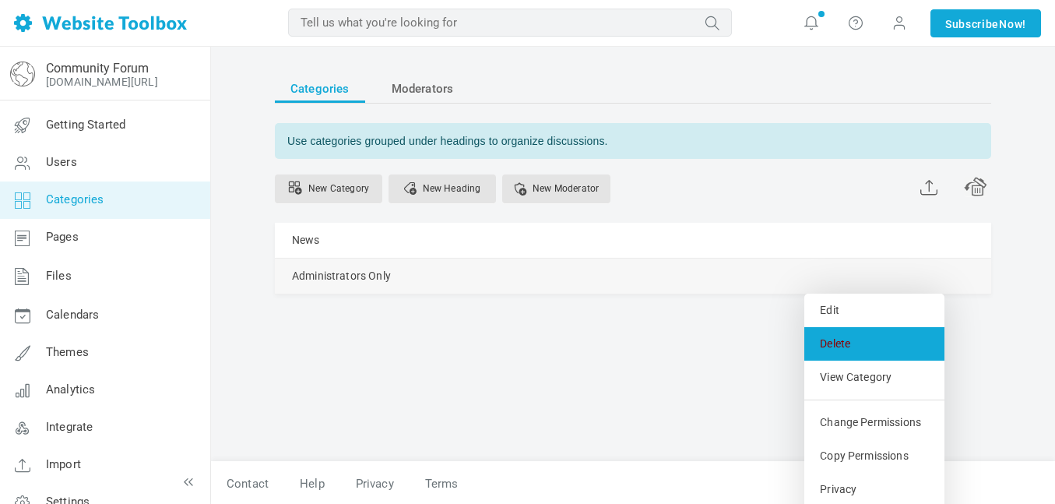
click at [855, 350] on link "Delete" at bounding box center [875, 343] width 140 height 33
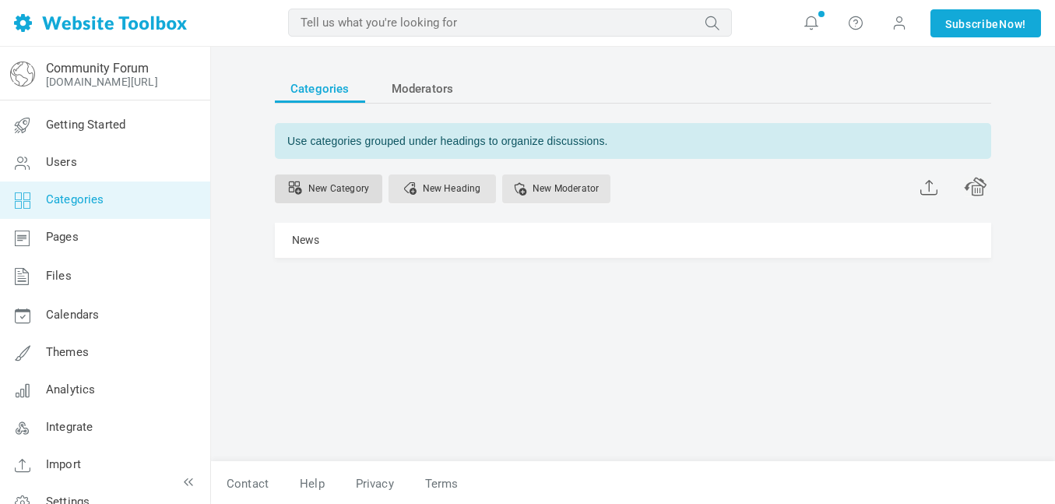
click at [361, 189] on link "New Category" at bounding box center [328, 188] width 107 height 29
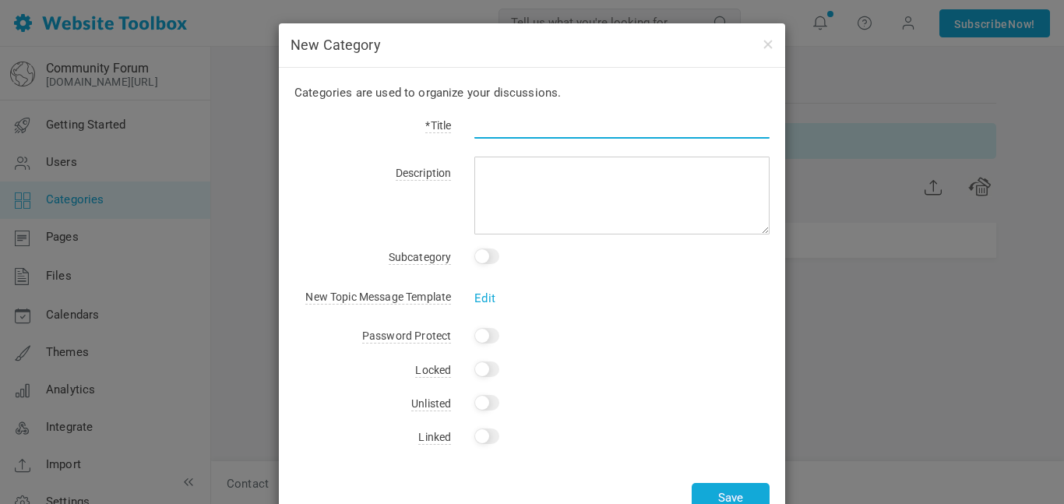
click at [541, 128] on input "text" at bounding box center [621, 124] width 295 height 30
type input "Chat"
click at [572, 249] on div "This is a subcategory of: No Category News" at bounding box center [610, 255] width 319 height 19
click at [558, 241] on div "Categories are used to organize your discussions. *Title Chat Description Subca…" at bounding box center [532, 298] width 506 height 461
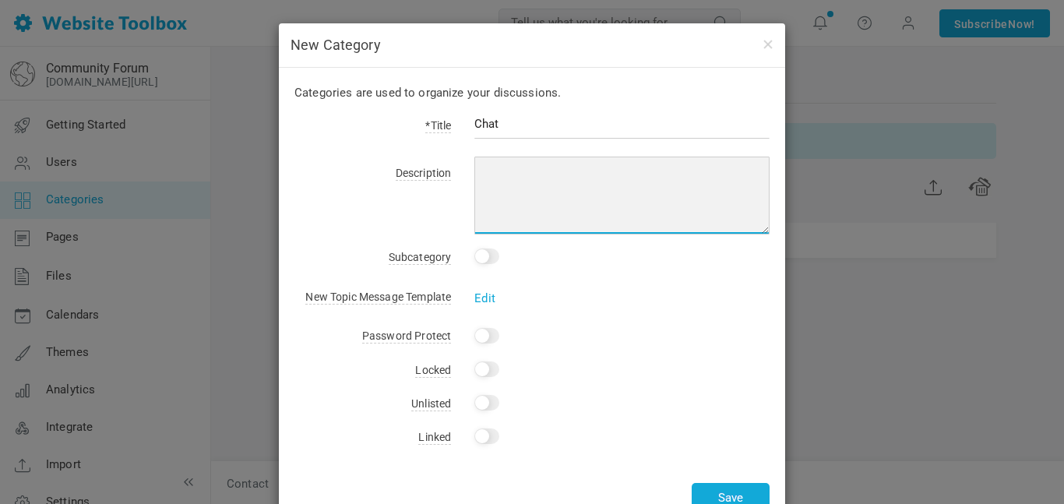
click at [551, 231] on textarea at bounding box center [621, 196] width 295 height 78
type textarea "Family friendly talk area"
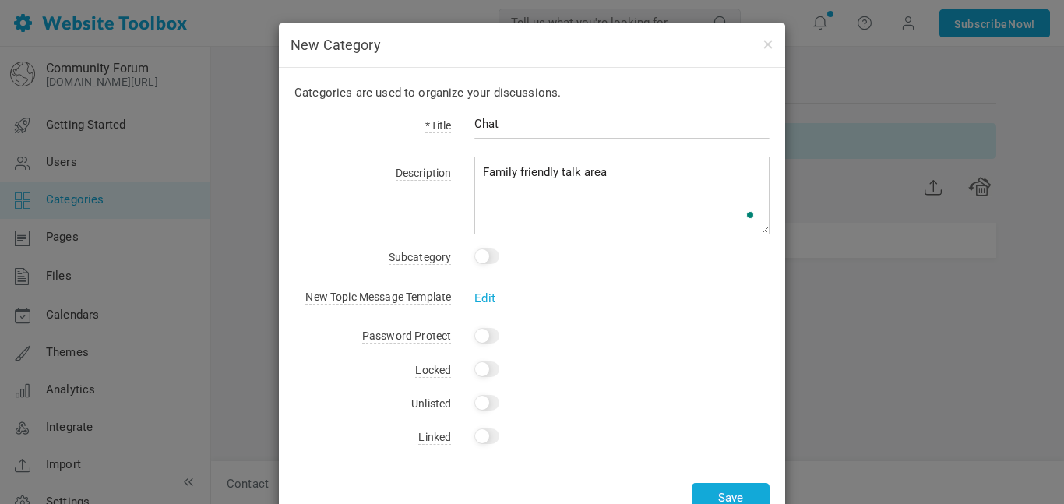
click at [550, 255] on div "This is a subcategory of: No Category News" at bounding box center [610, 255] width 319 height 19
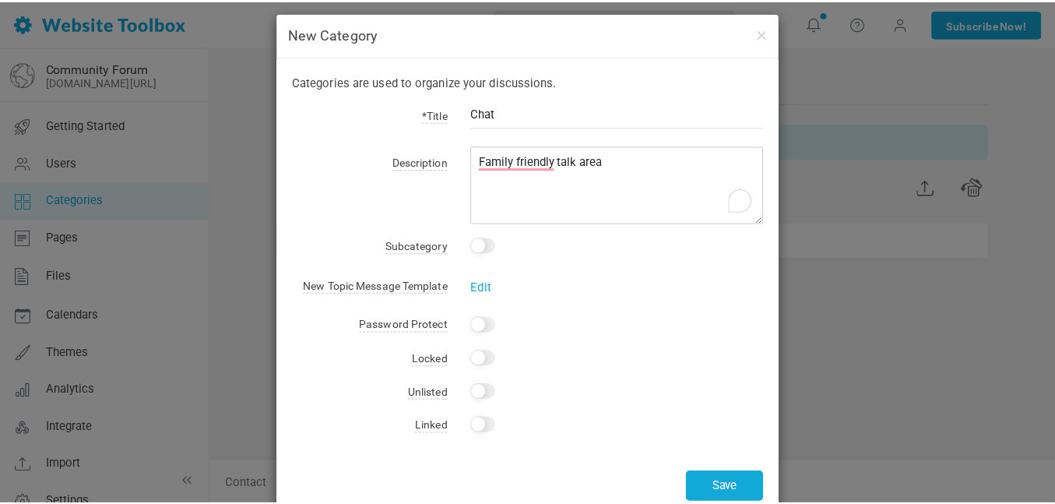
scroll to position [40, 0]
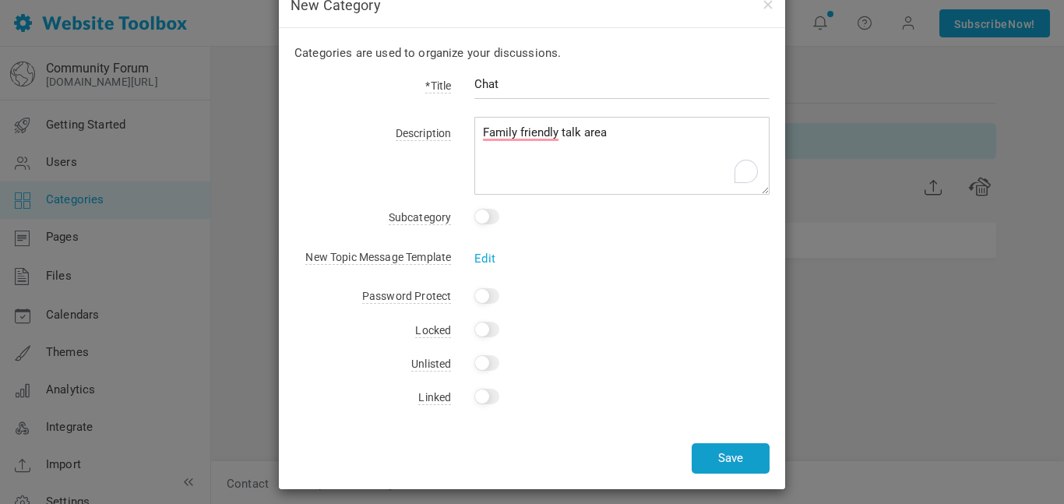
click at [741, 451] on button "Save" at bounding box center [731, 458] width 78 height 30
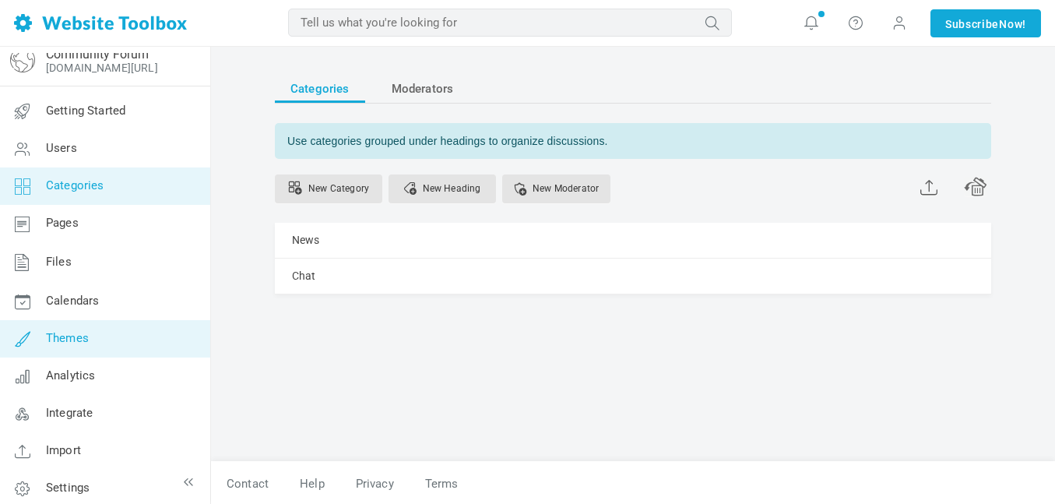
scroll to position [23, 0]
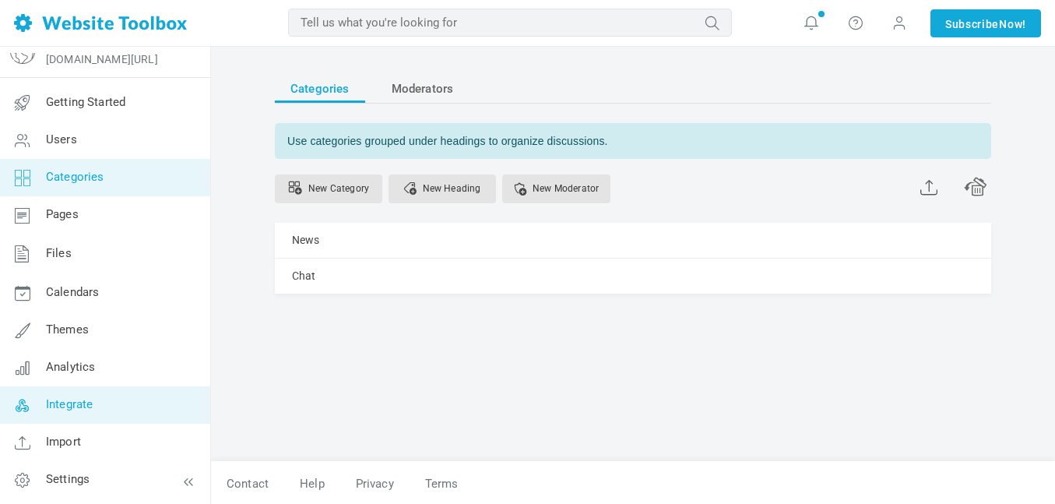
click at [137, 398] on link "Integrate" at bounding box center [104, 404] width 211 height 37
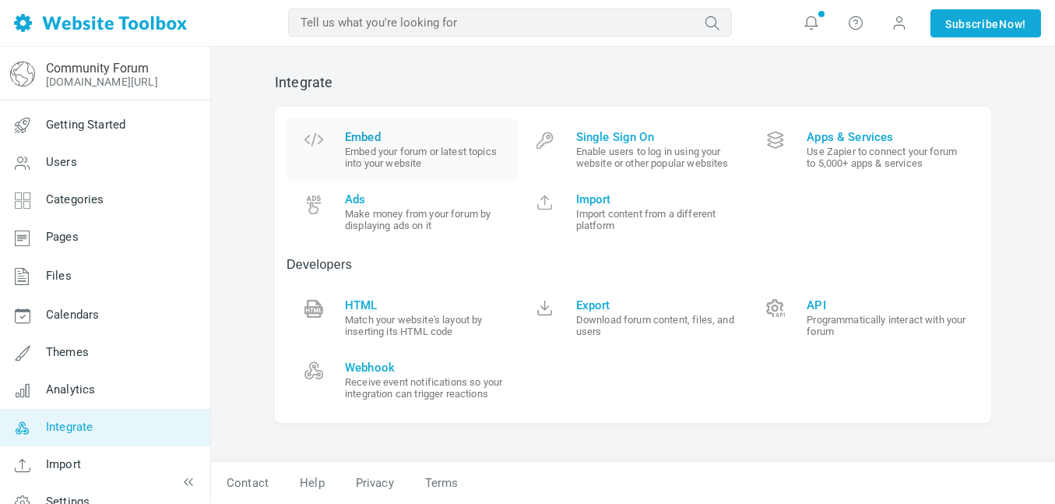
click at [481, 130] on span "Embed" at bounding box center [425, 137] width 161 height 14
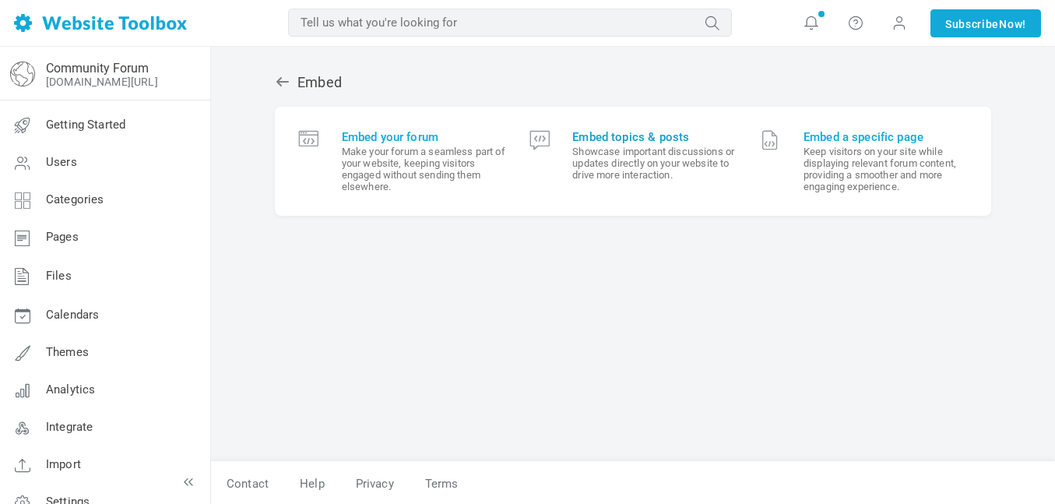
click at [615, 168] on small "Showcase important discussions or updates directly on your website to drive mor…" at bounding box center [654, 163] width 164 height 35
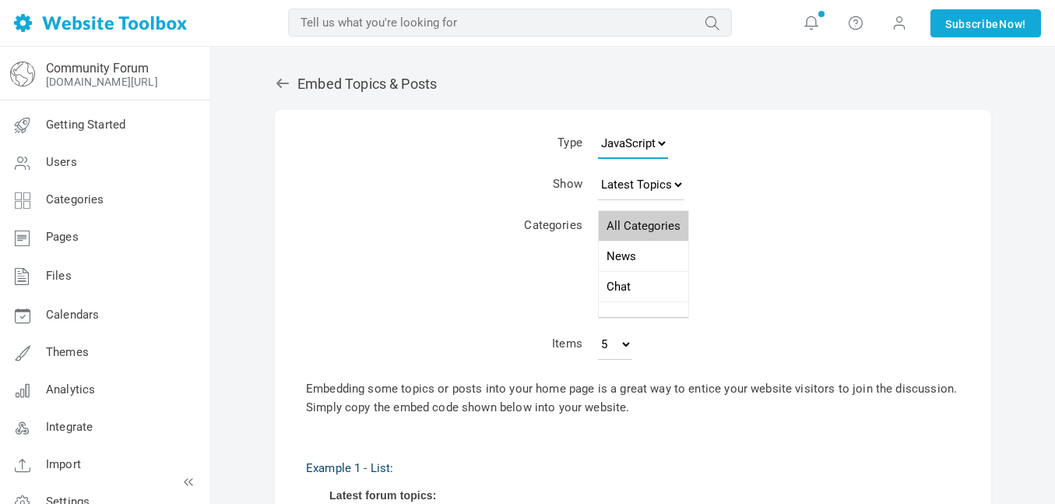
click at [641, 142] on select "JavaScript JSON RSS XML" at bounding box center [633, 143] width 70 height 31
click at [598, 128] on select "JavaScript JSON RSS XML" at bounding box center [633, 143] width 70 height 31
click at [658, 180] on select "Latest Topics Top Topics New Topics New Posts" at bounding box center [641, 184] width 86 height 31
click at [598, 169] on select "Latest Topics Top Topics New Topics New Posts" at bounding box center [641, 184] width 86 height 31
select select "987953"
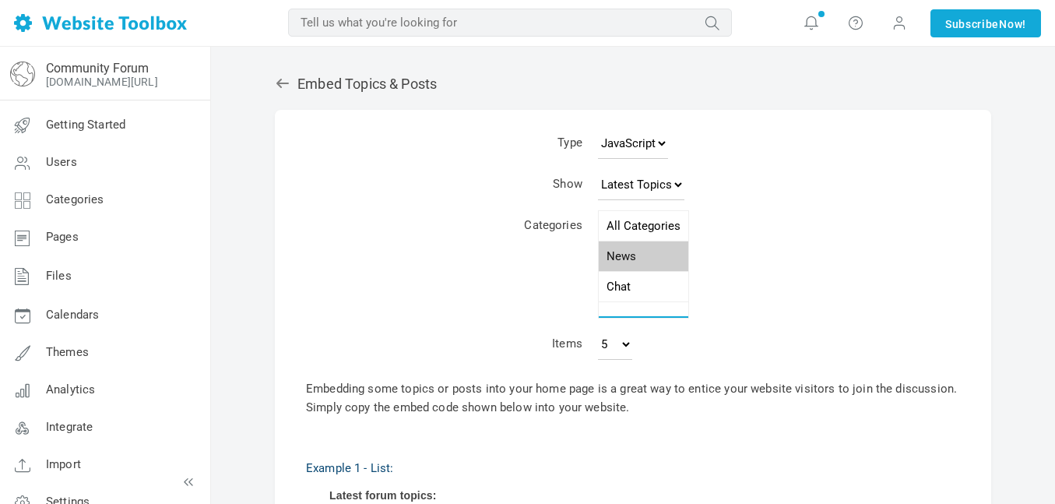
click at [661, 255] on option "News" at bounding box center [644, 256] width 90 height 30
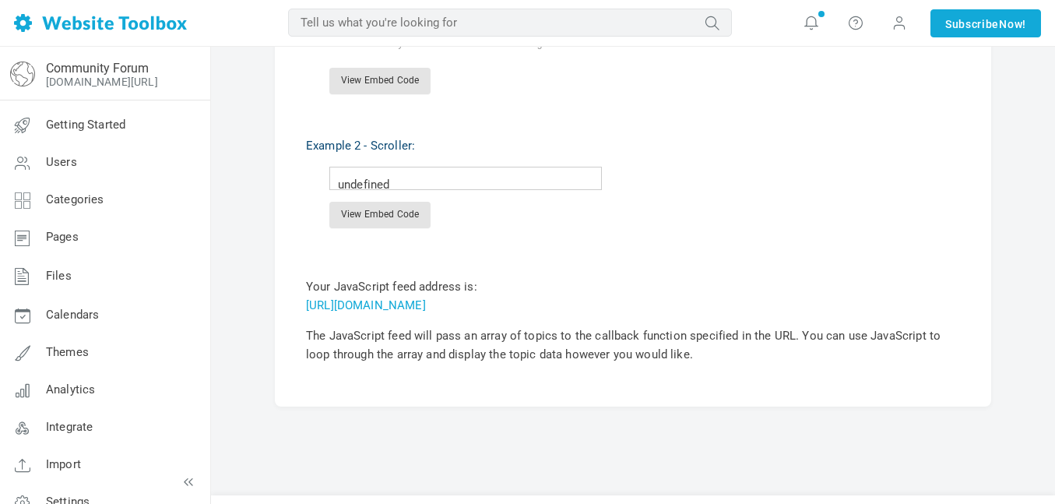
scroll to position [532, 0]
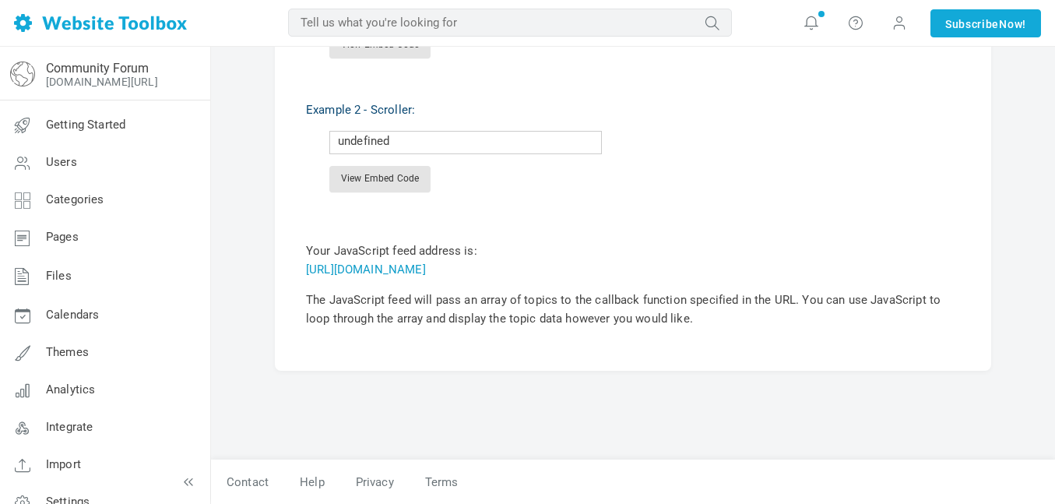
click at [426, 270] on link "[URL][DOMAIN_NAME]" at bounding box center [366, 269] width 120 height 14
click at [481, 255] on div "Example 2 - Scroller: Sports News 9/4 undefined View Embed Code Your JavaScript…" at bounding box center [633, 199] width 654 height 258
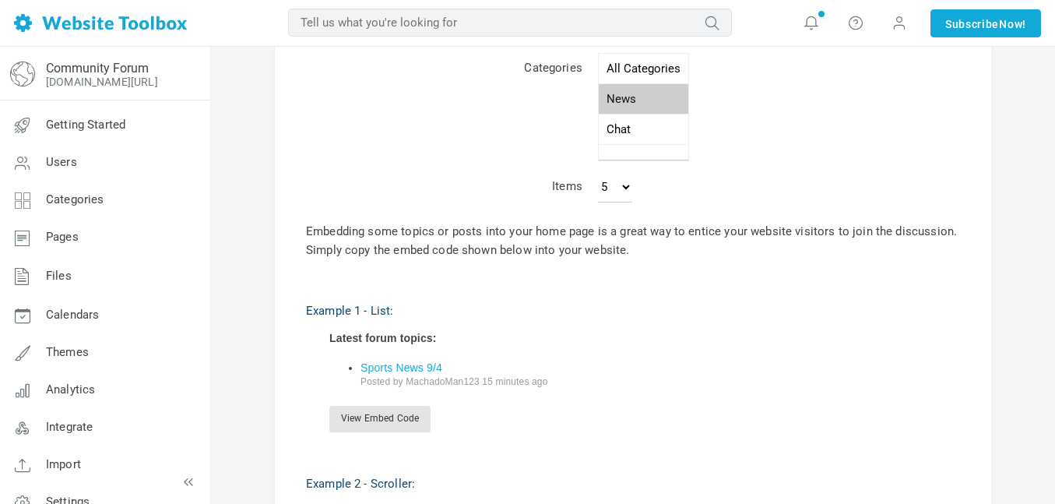
scroll to position [0, 0]
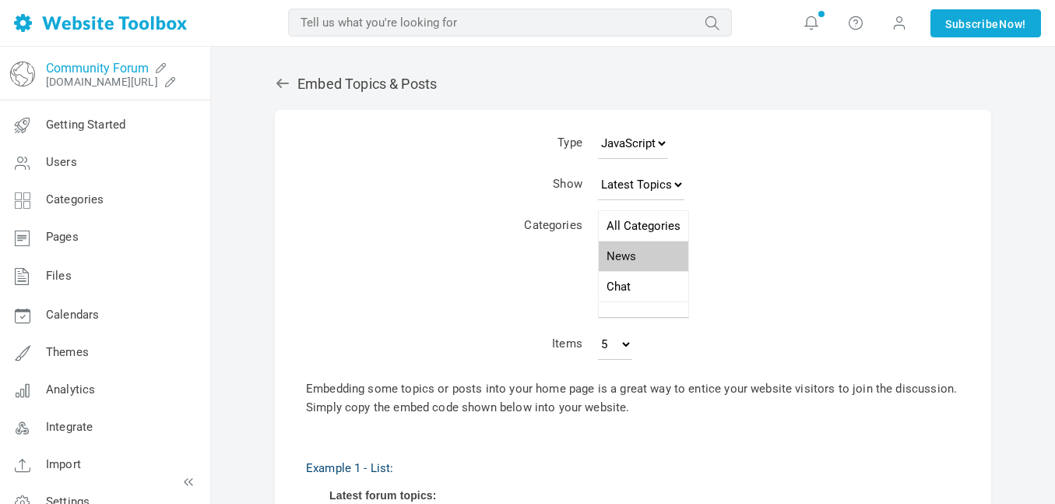
click at [113, 71] on link "Community Forum" at bounding box center [97, 68] width 103 height 15
